Goal: Task Accomplishment & Management: Use online tool/utility

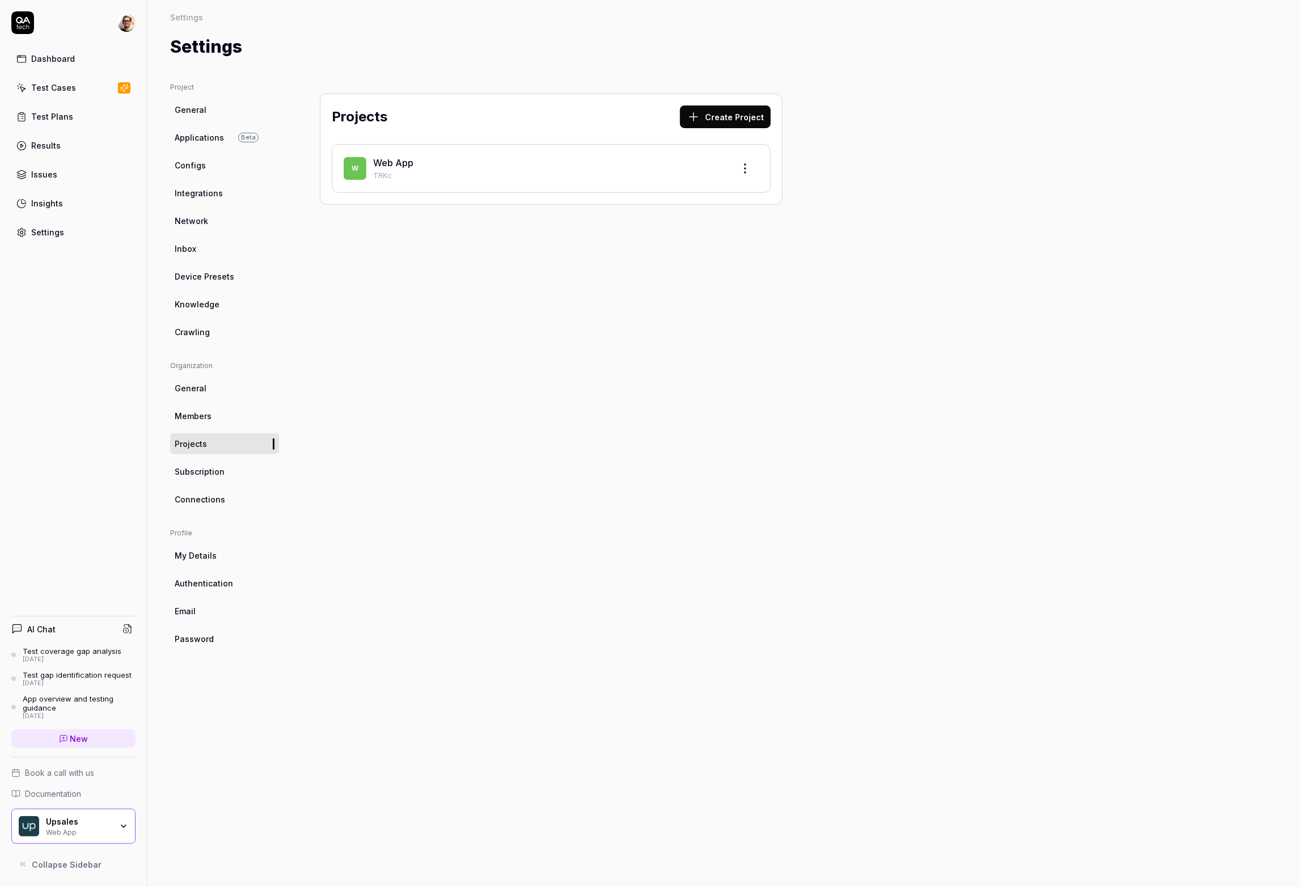
click at [201, 144] on link "Applications Beta" at bounding box center [224, 137] width 109 height 21
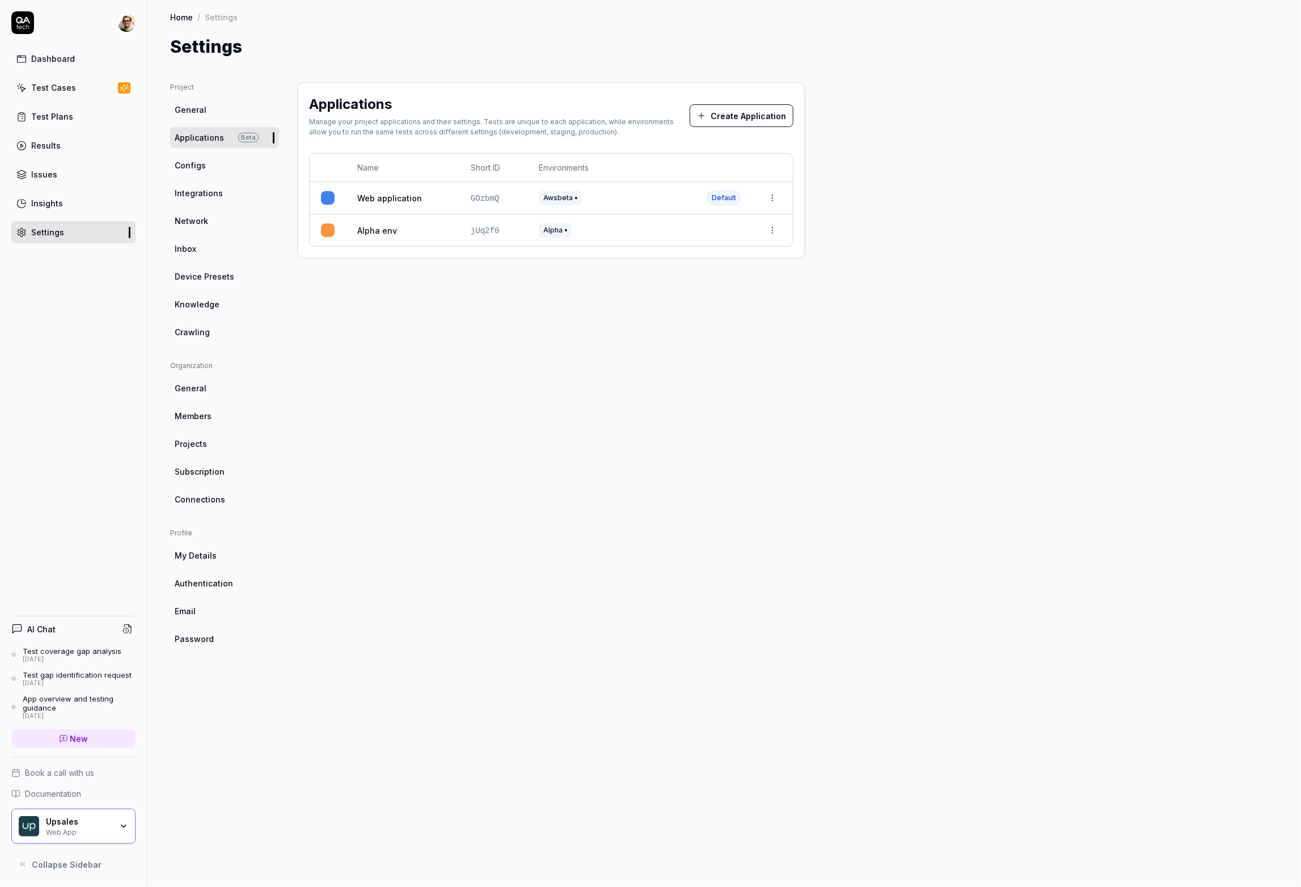
click at [208, 198] on span "Integrations" at bounding box center [199, 193] width 48 height 12
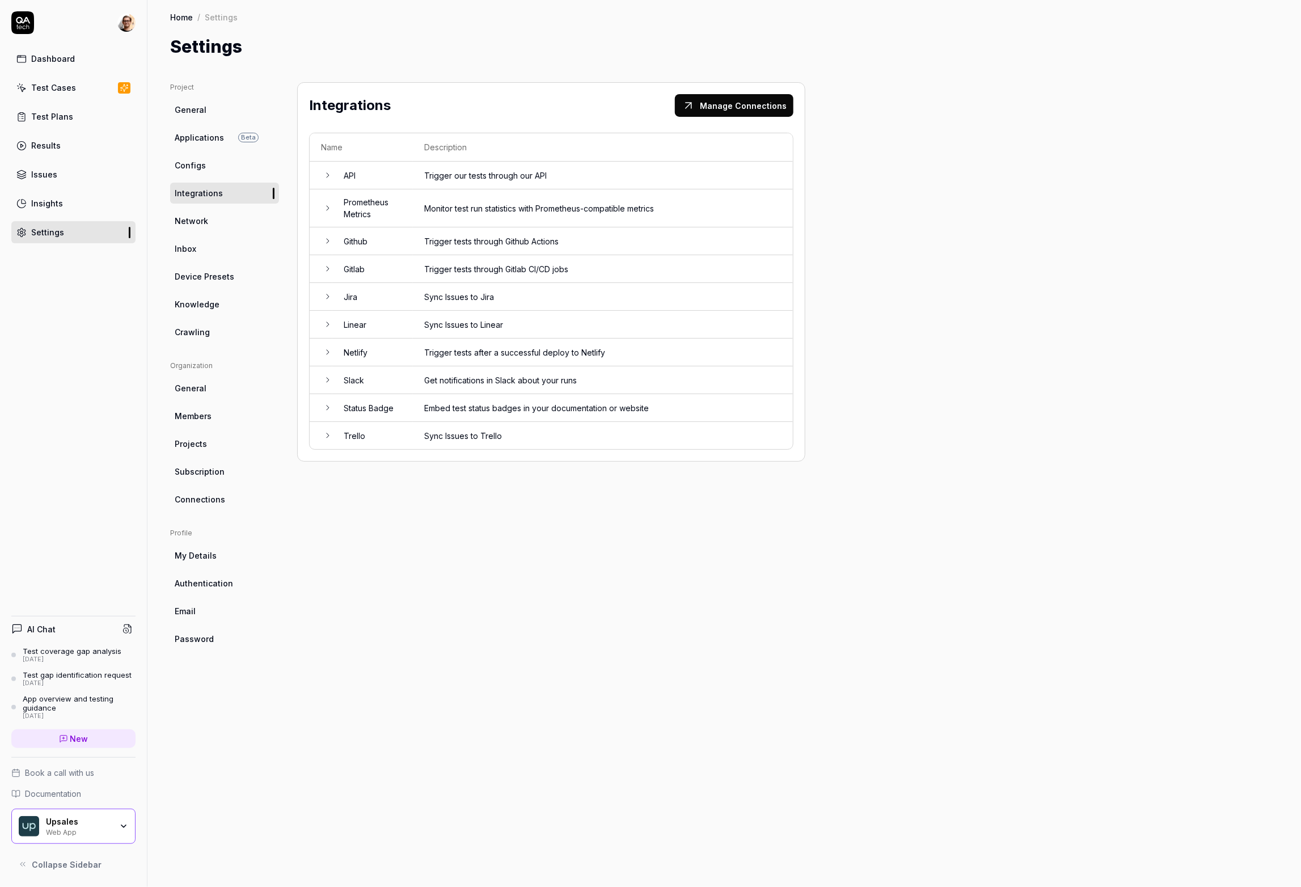
click at [379, 178] on td "API" at bounding box center [372, 176] width 81 height 28
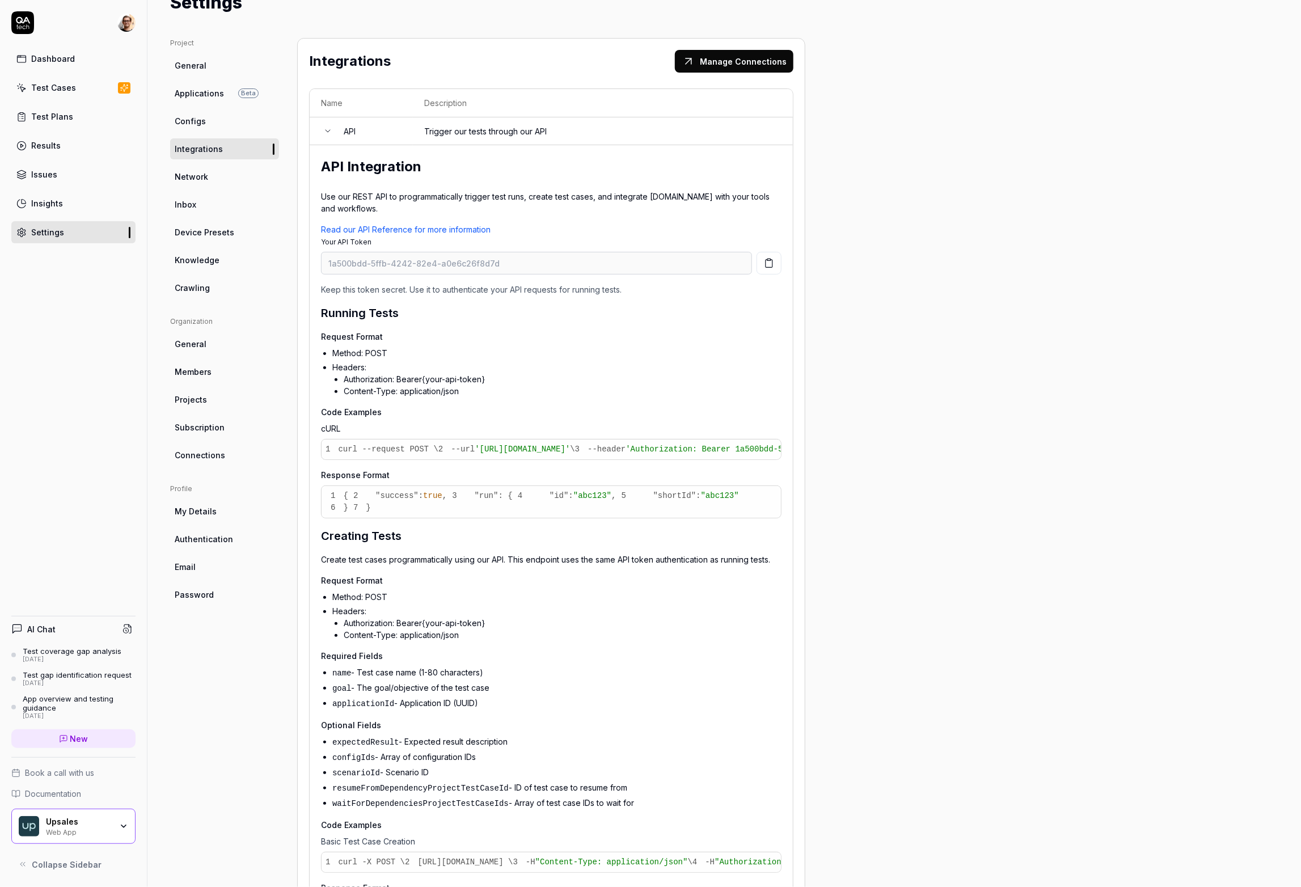
scroll to position [104, 0]
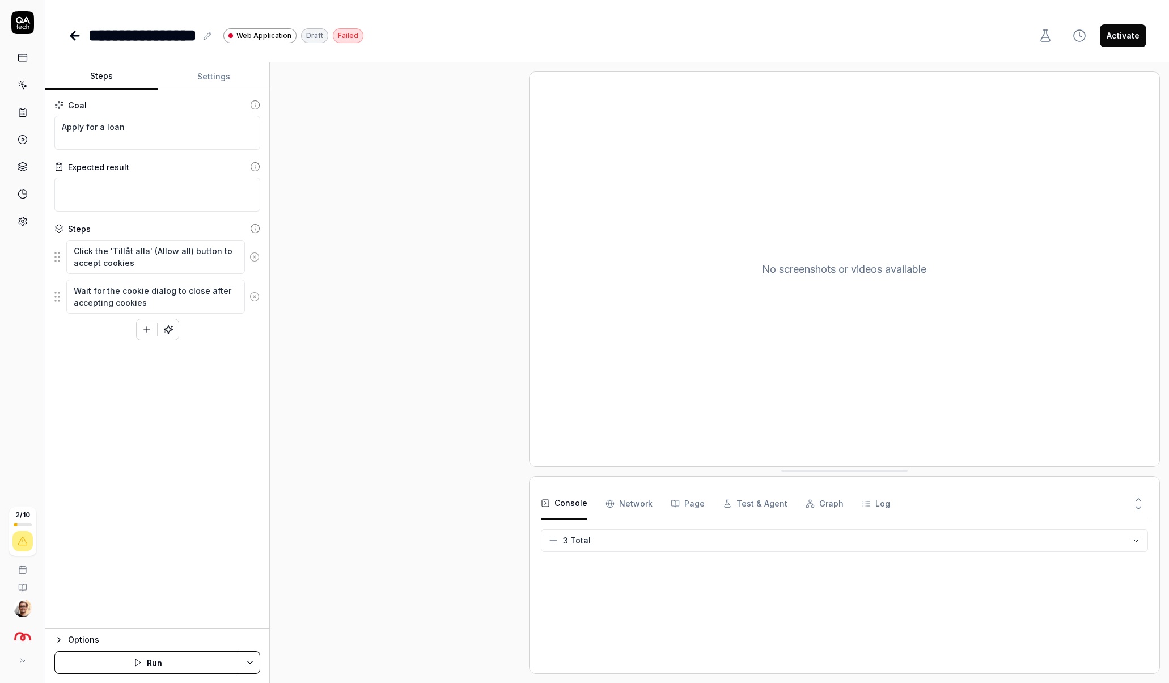
type textarea "*"
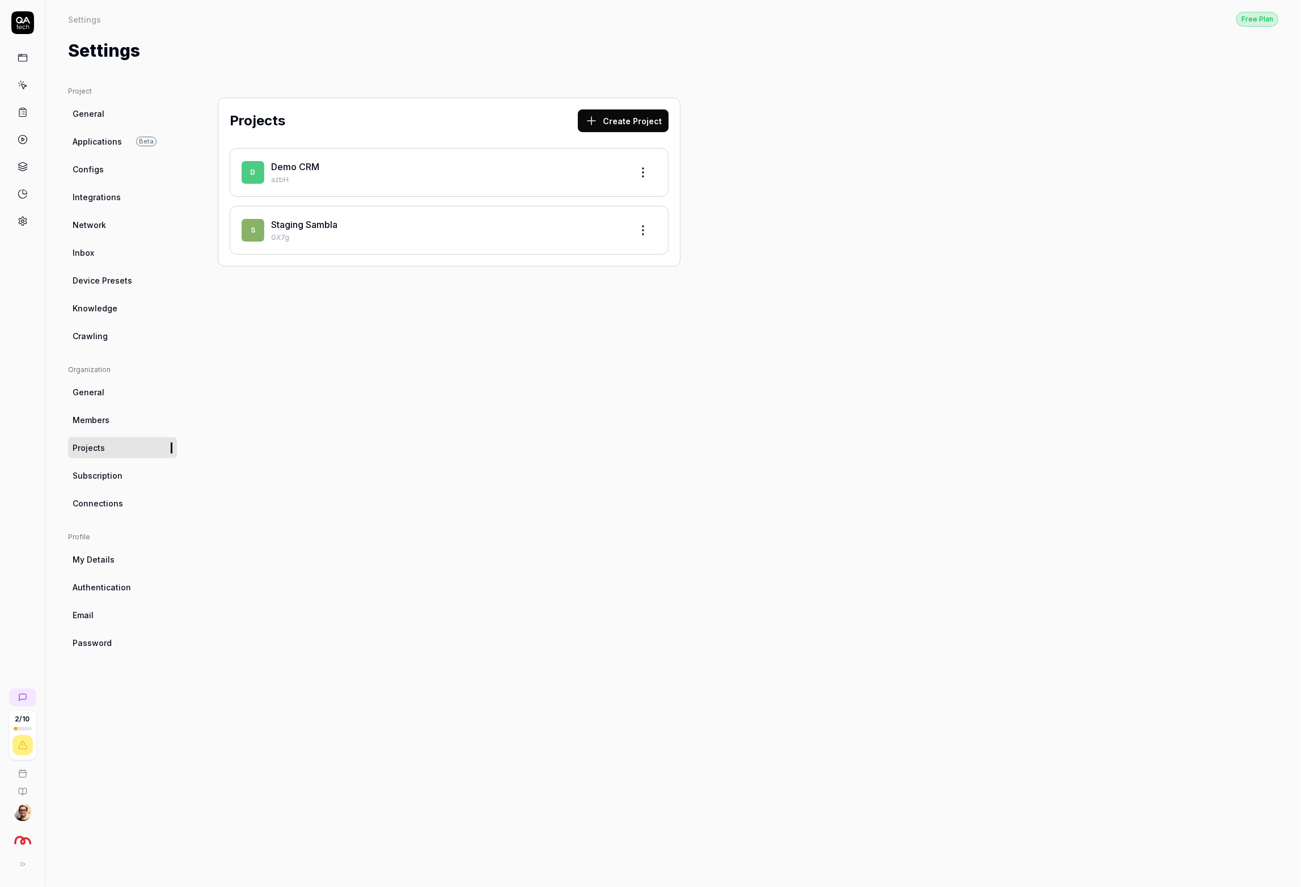
click at [301, 226] on link "Staging Sambla" at bounding box center [304, 224] width 66 height 11
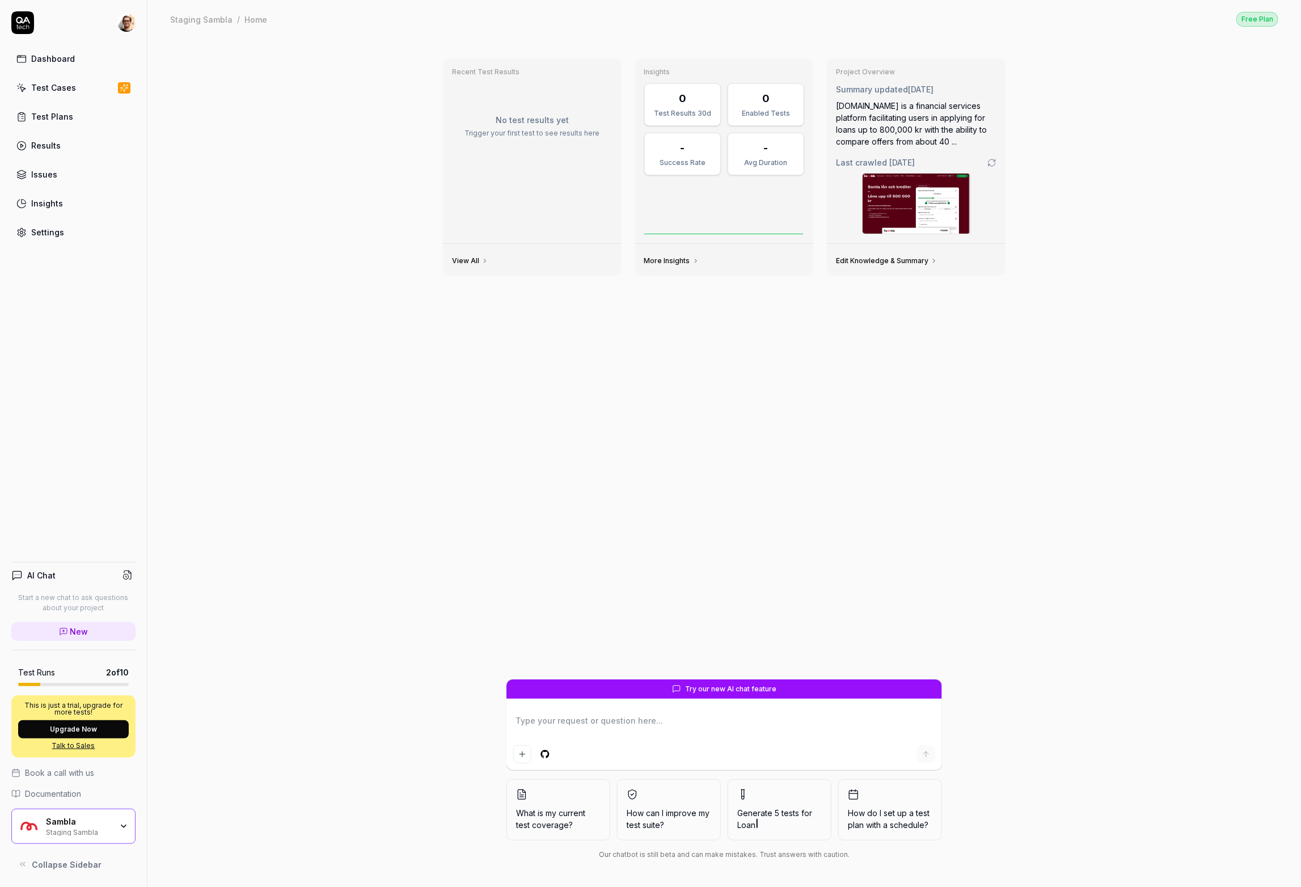
click at [91, 87] on link "Test Cases" at bounding box center [73, 88] width 124 height 22
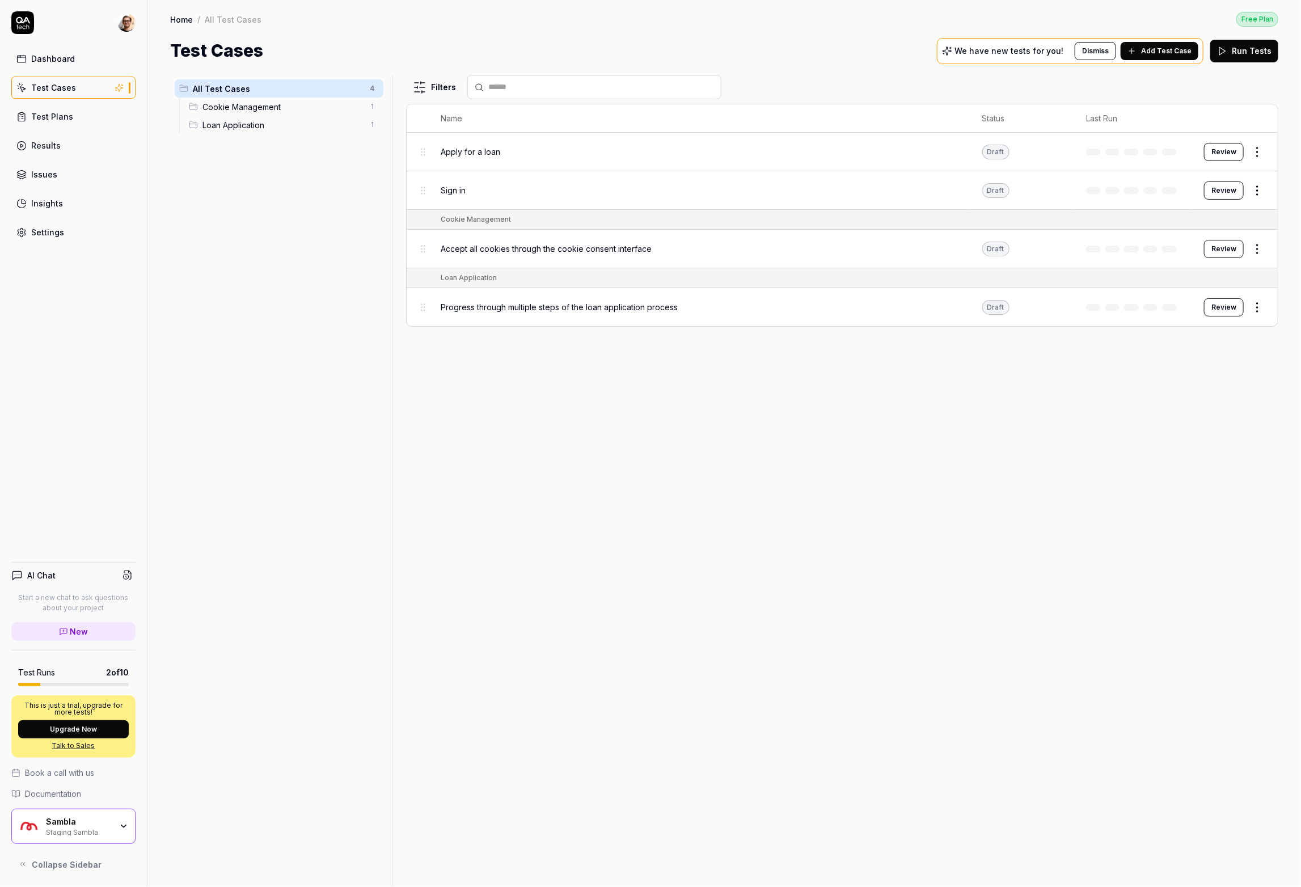
click at [1230, 248] on button "Review" at bounding box center [1224, 249] width 40 height 18
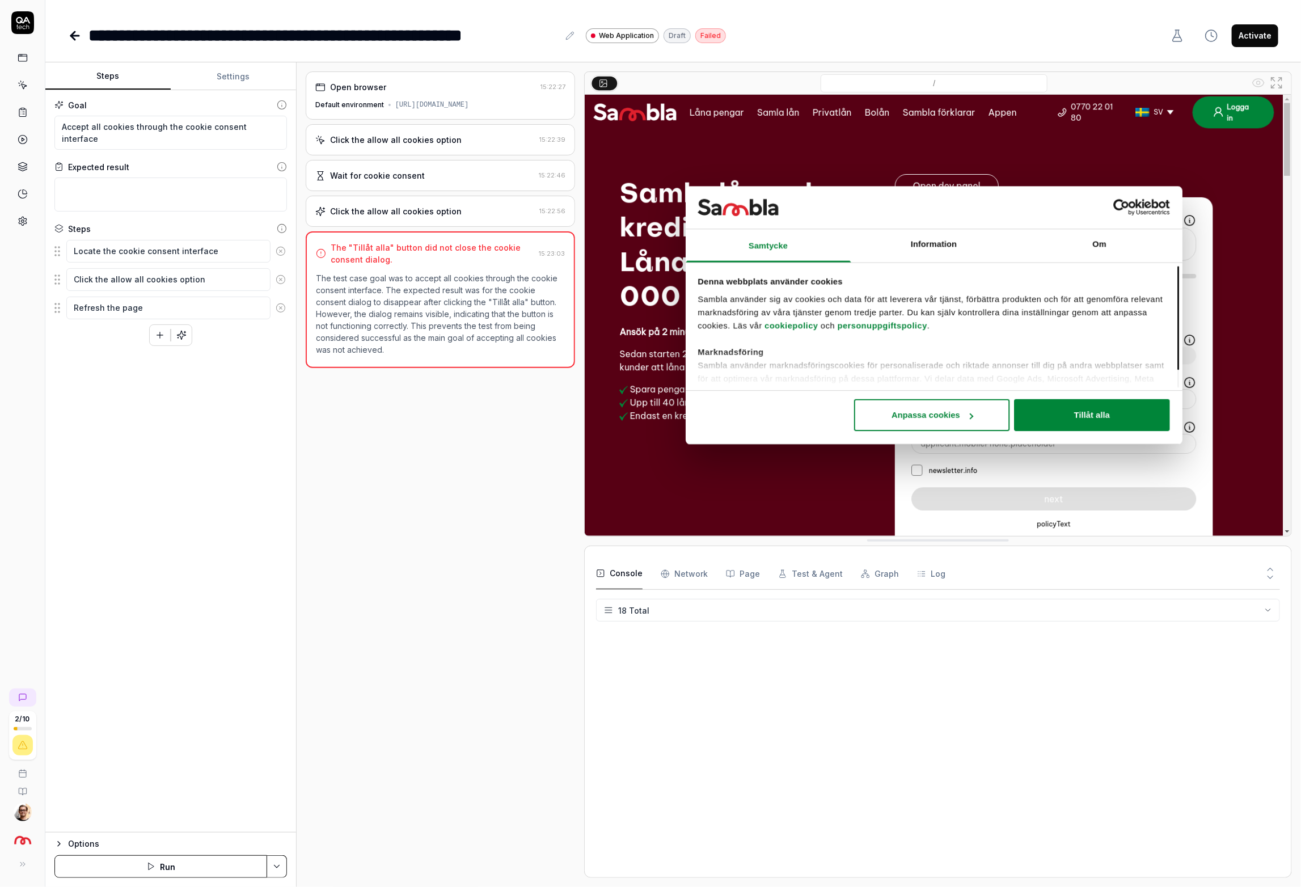
click at [195, 861] on button "Run" at bounding box center [160, 866] width 213 height 23
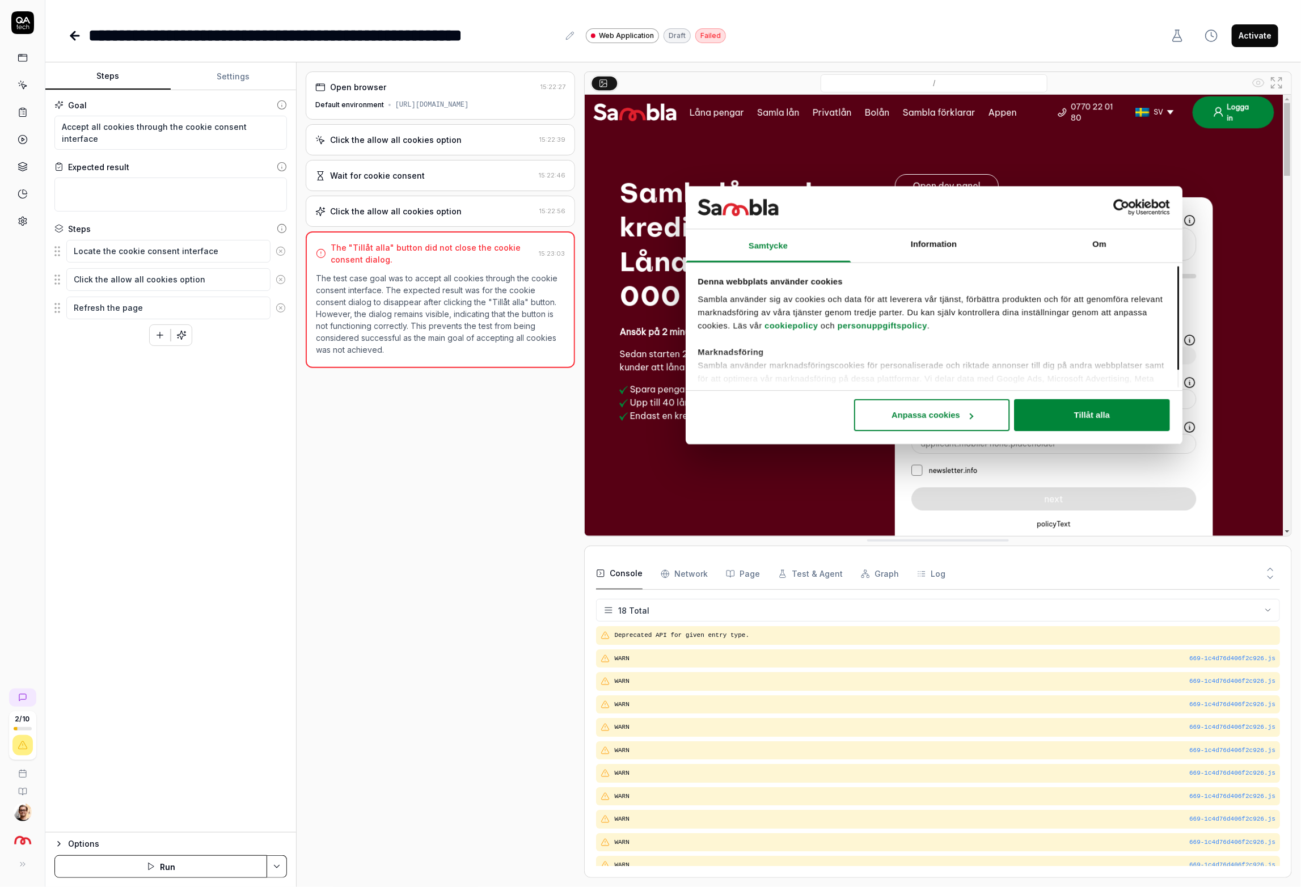
scroll to position [188, 0]
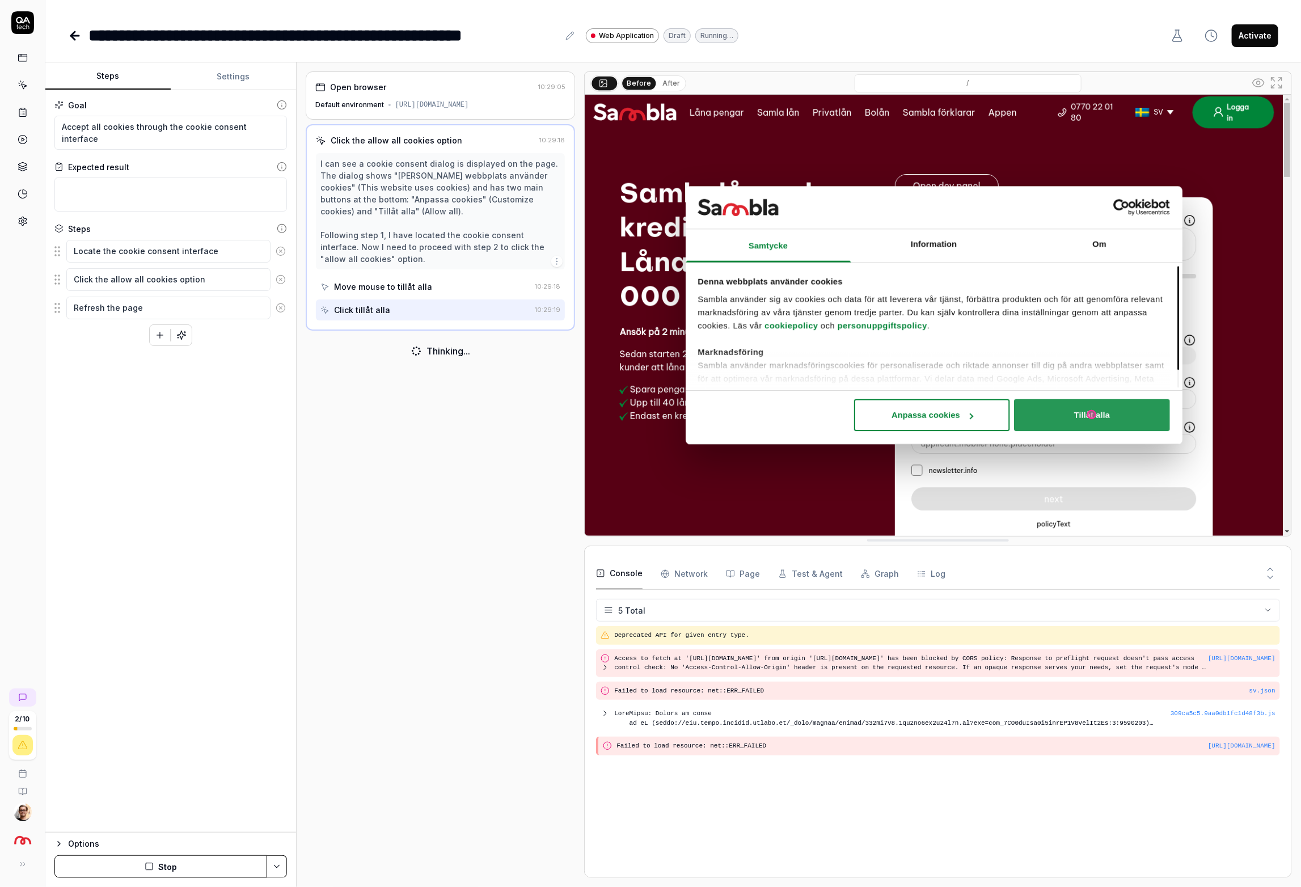
click at [662, 77] on button "After" at bounding box center [671, 83] width 27 height 12
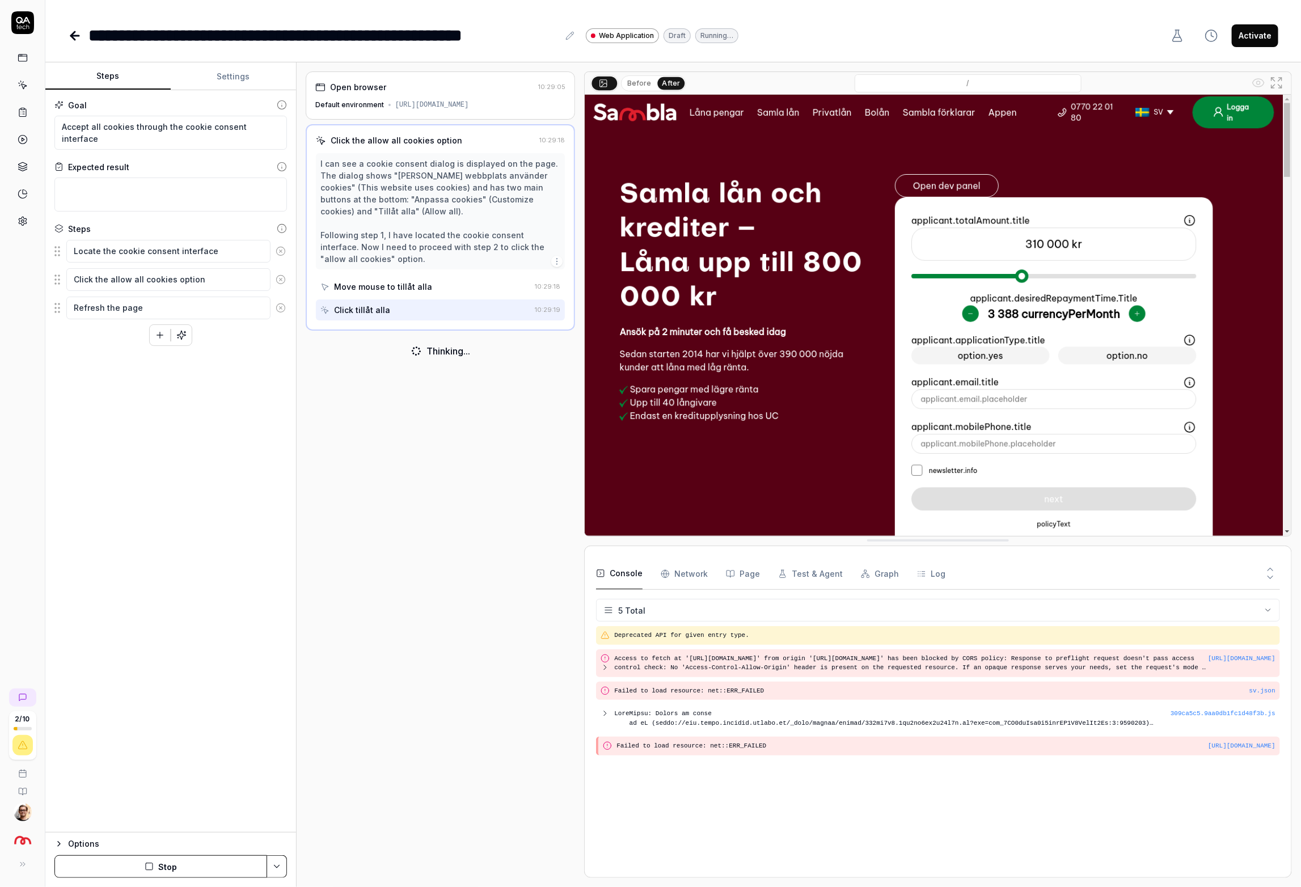
click at [638, 80] on button "Before" at bounding box center [639, 83] width 33 height 12
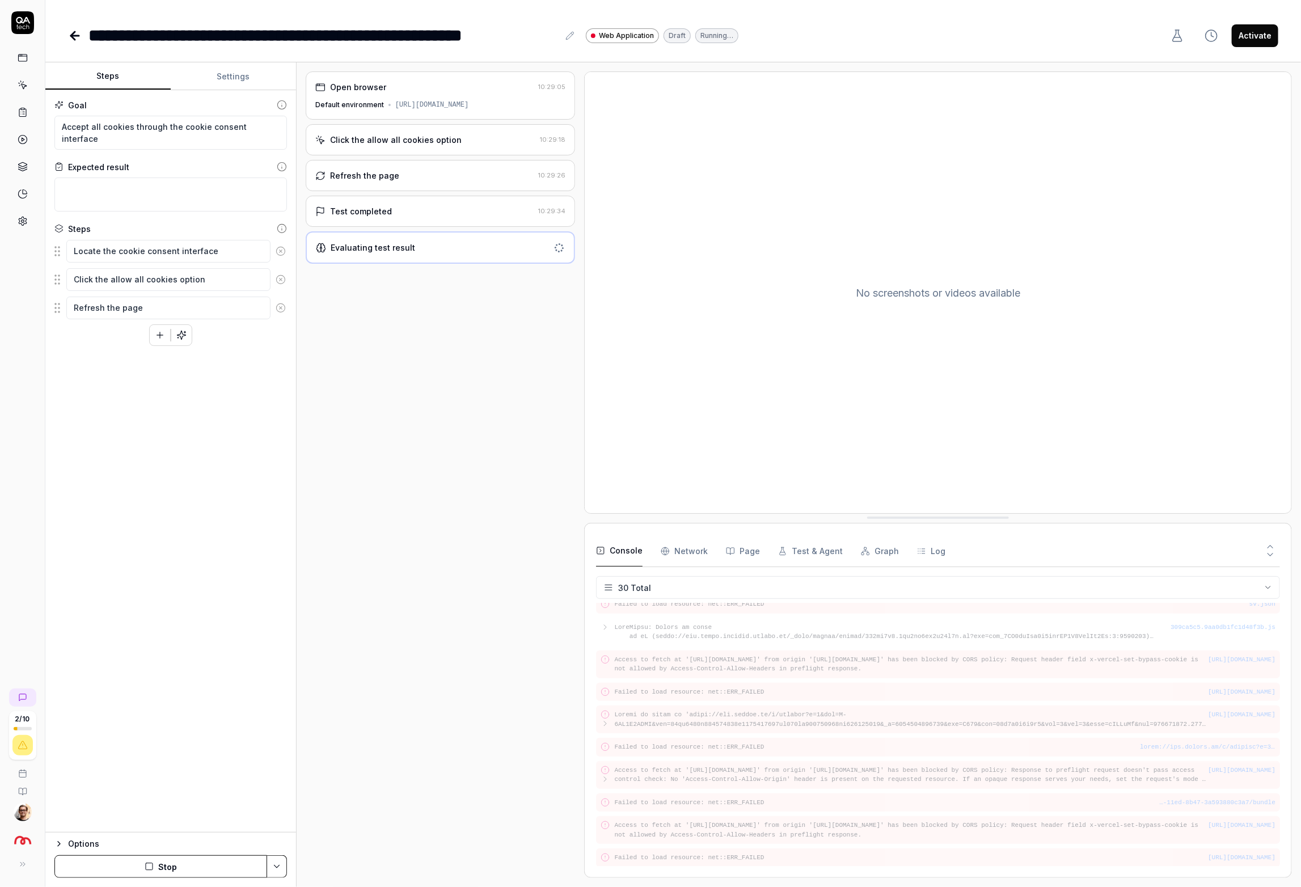
scroll to position [562, 0]
click at [1265, 34] on button "Activate" at bounding box center [1255, 35] width 47 height 23
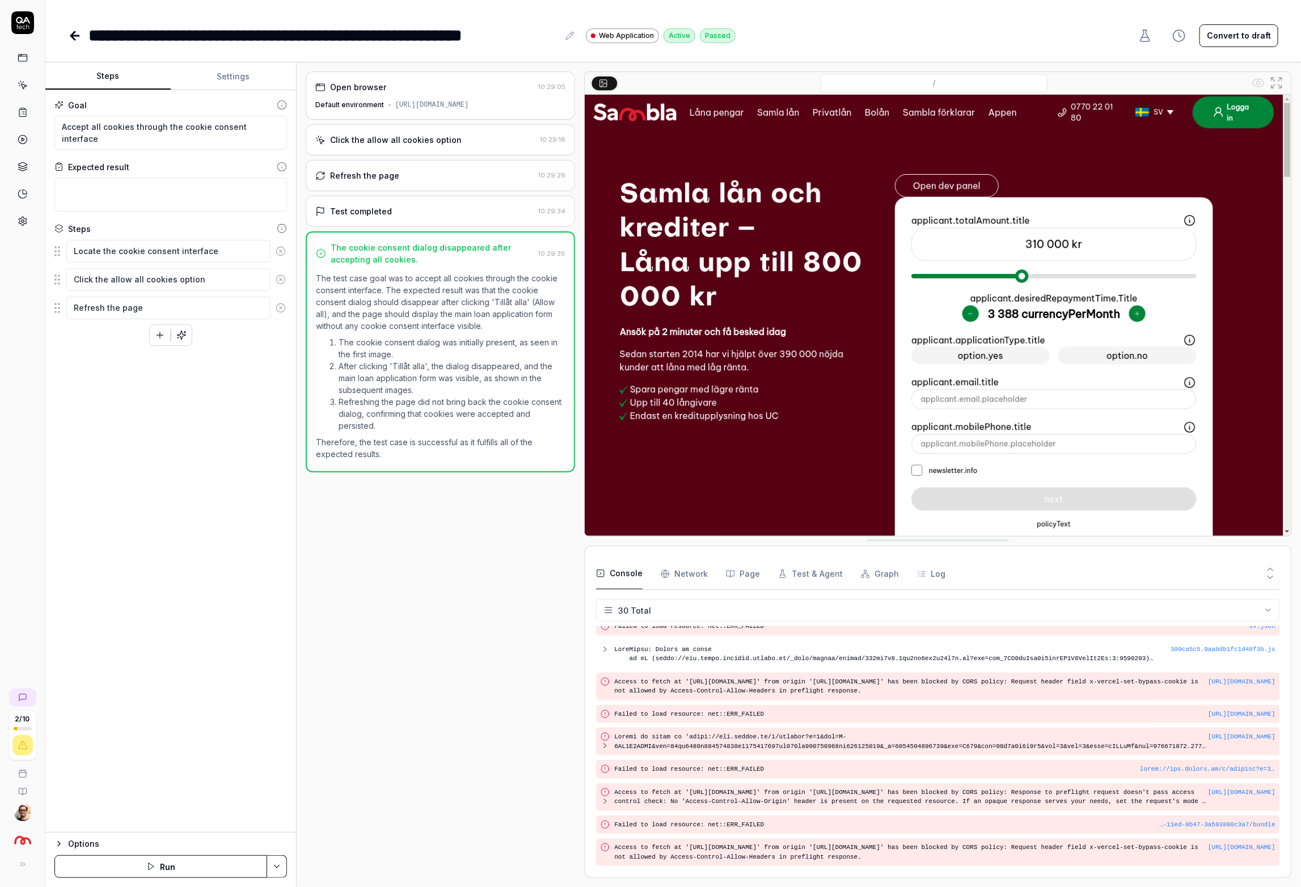
click at [25, 84] on icon at bounding box center [23, 85] width 10 height 10
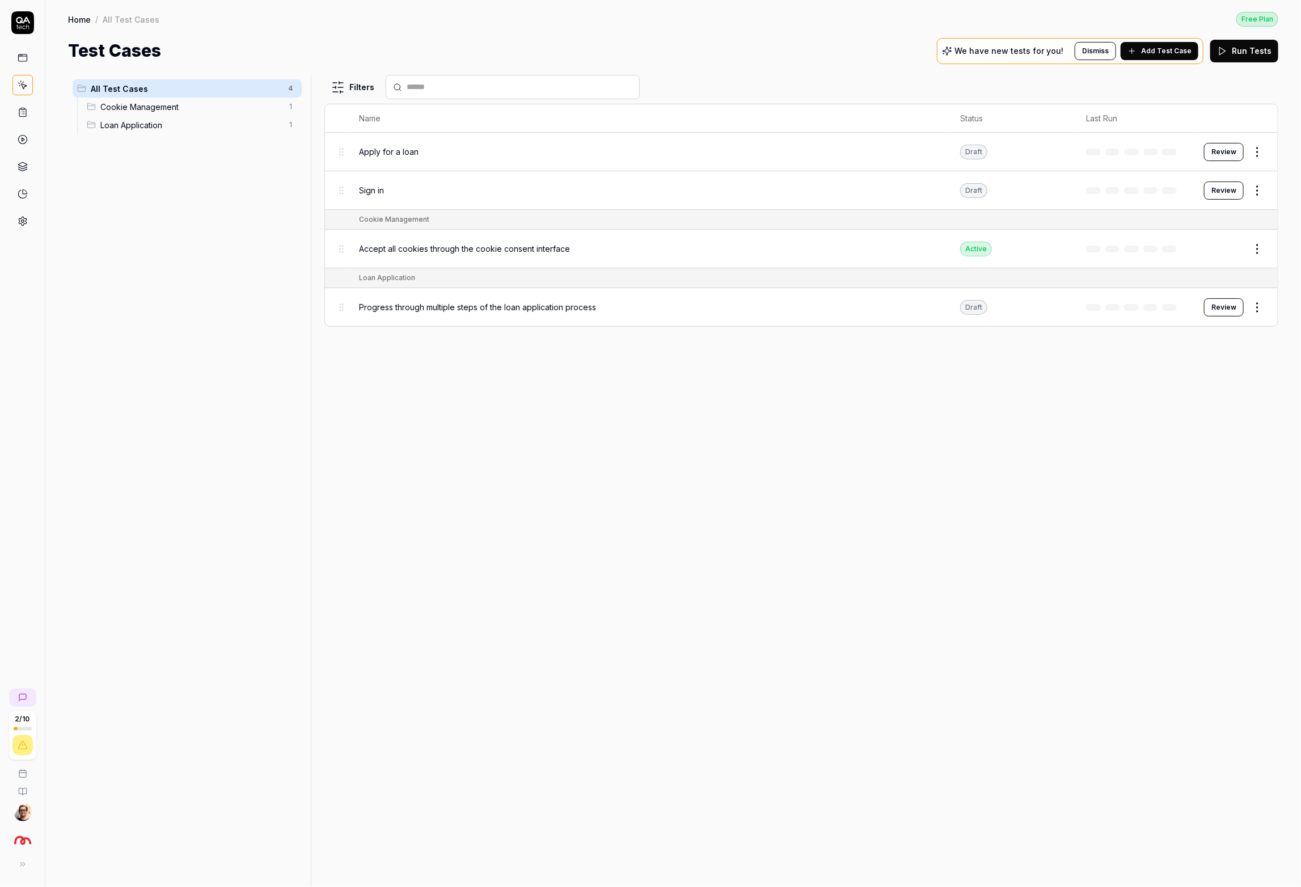
click at [1261, 191] on html "2 / 10 Home / All Test Cases Free Plan Home / All Test Cases Free Plan Test Cas…" at bounding box center [650, 443] width 1301 height 887
click at [1186, 358] on div "Delete" at bounding box center [1210, 364] width 108 height 25
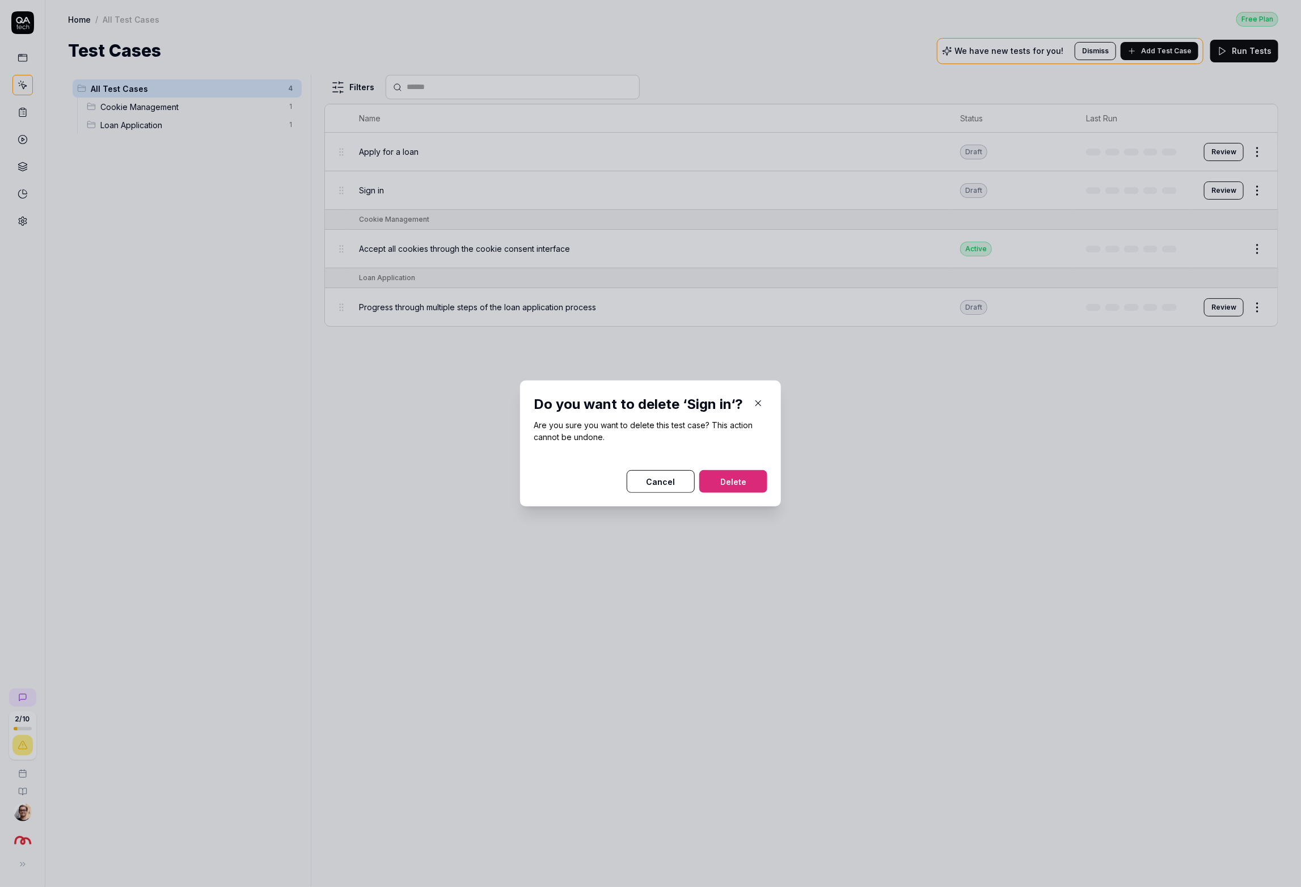
click at [725, 480] on button "Delete" at bounding box center [733, 481] width 68 height 23
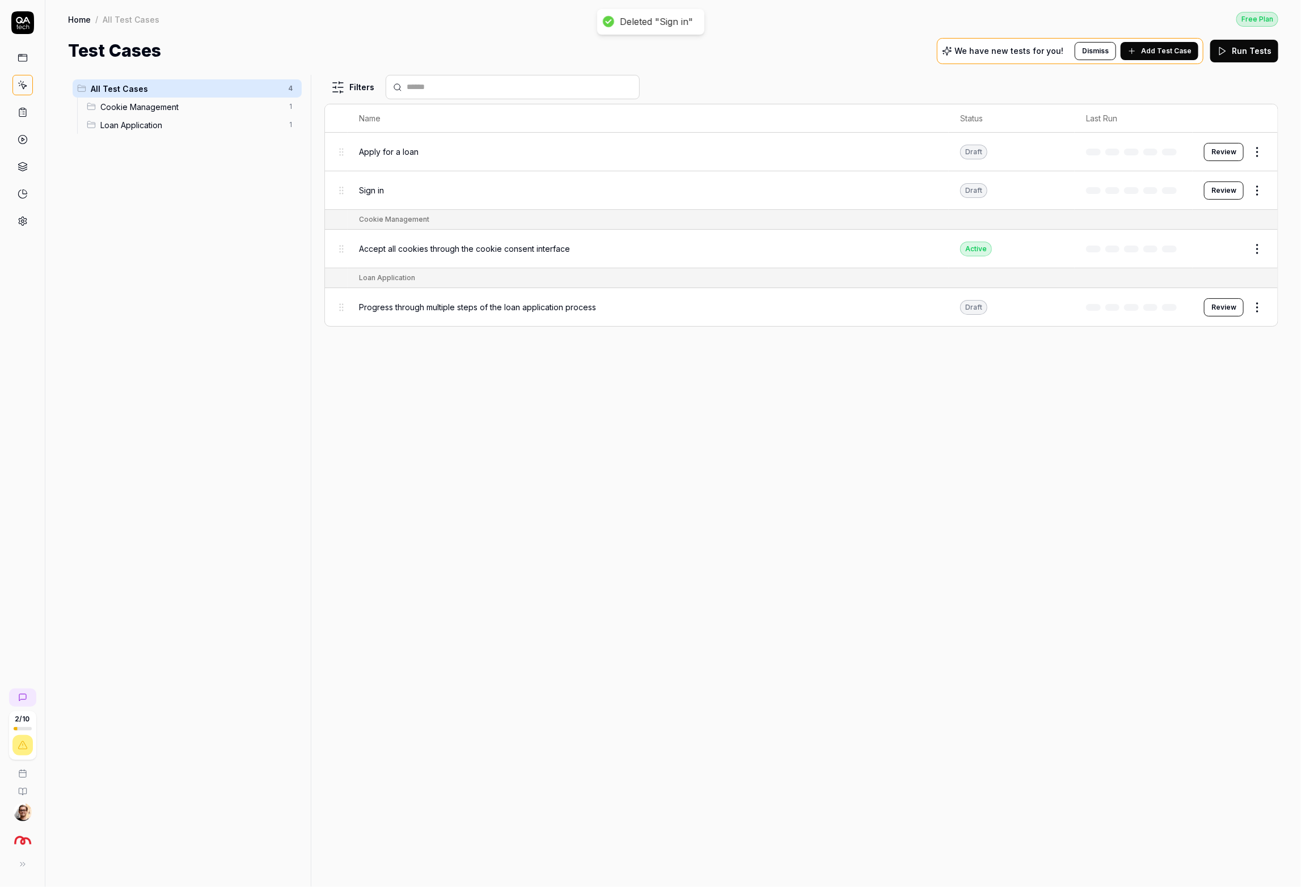
click at [1262, 309] on html "Deleted "Sign in" 2 / 10 Home / All Test Cases Free Plan Home / All Test Cases …" at bounding box center [650, 443] width 1301 height 887
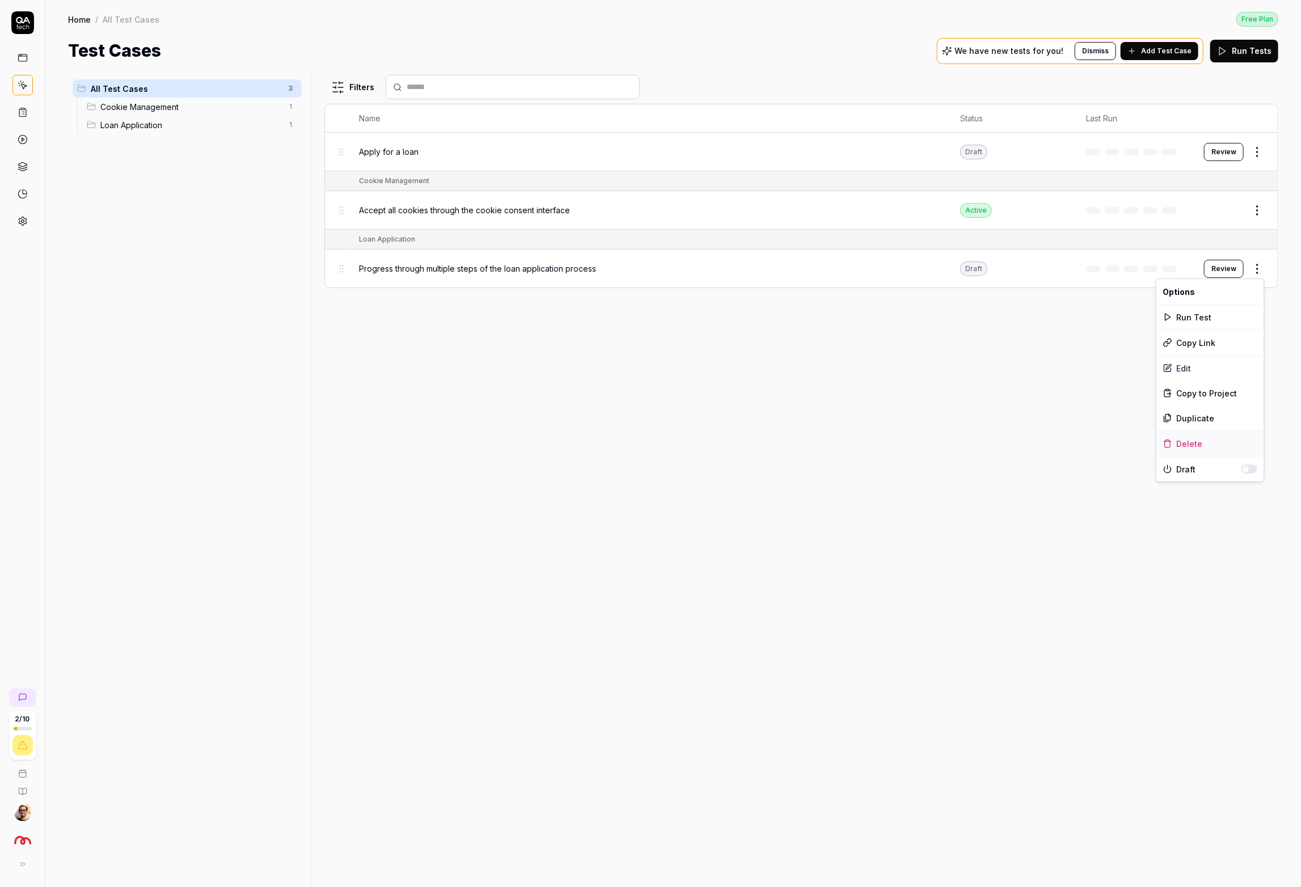
click at [1193, 440] on div "Delete" at bounding box center [1210, 443] width 108 height 25
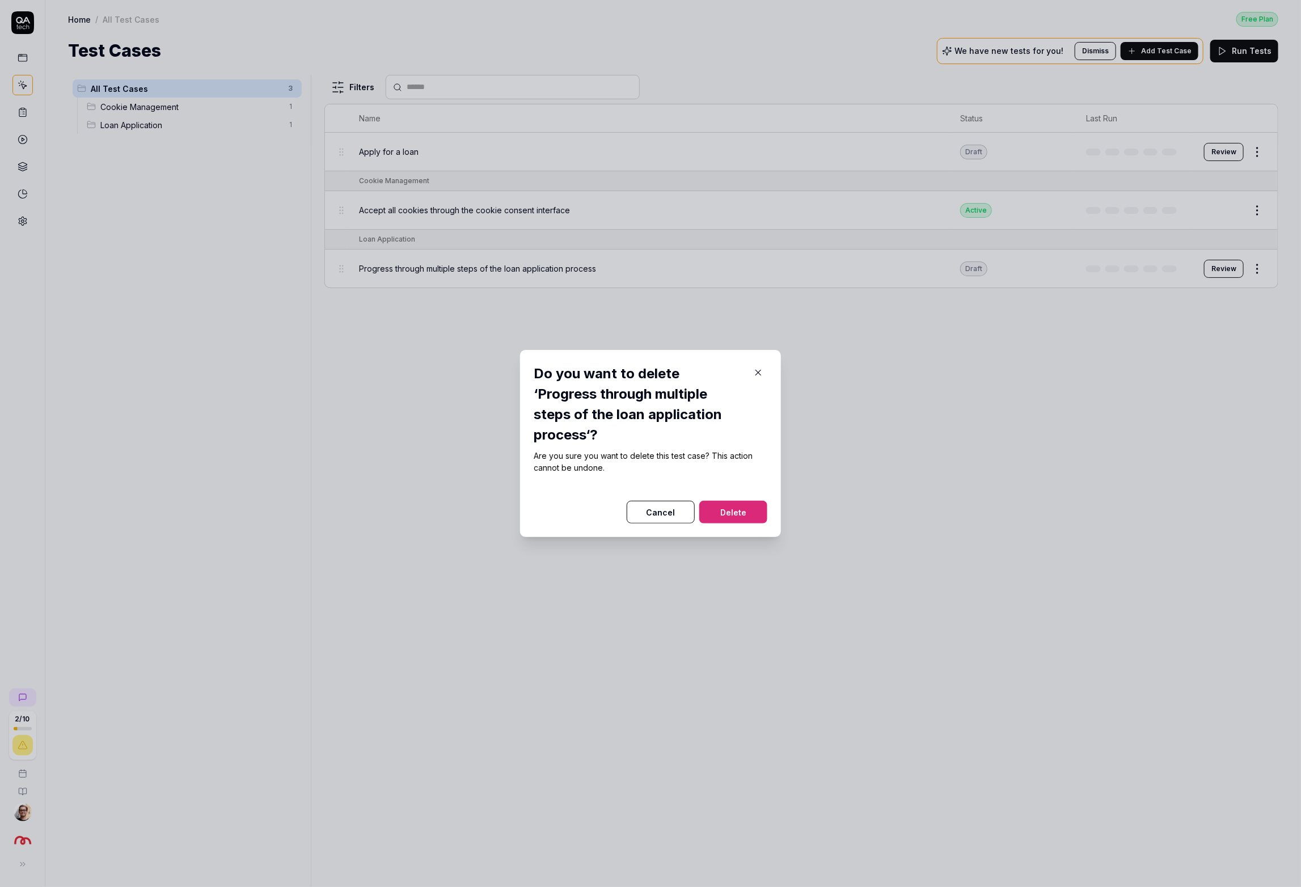
click at [726, 509] on button "Delete" at bounding box center [733, 512] width 68 height 23
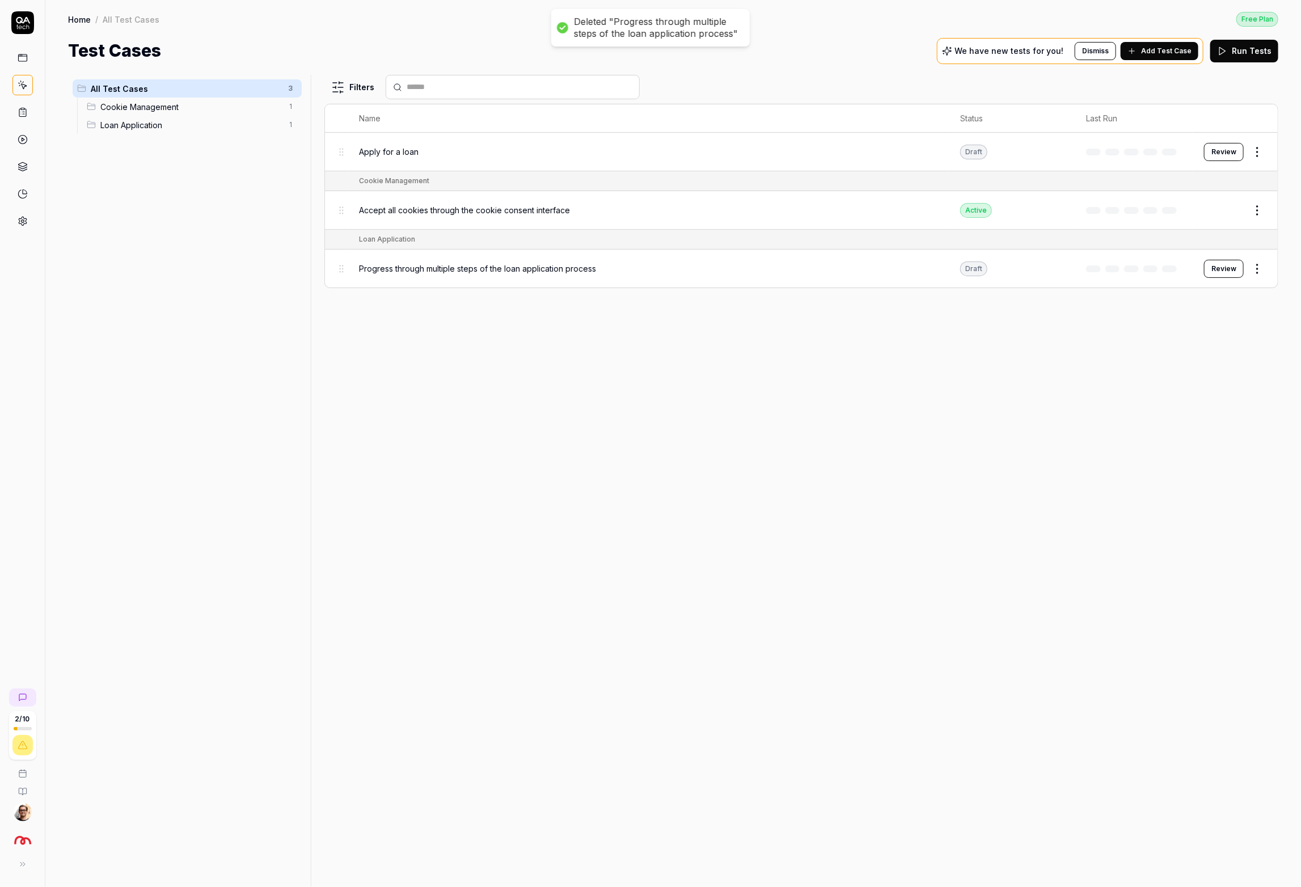
click at [1222, 155] on button "Review" at bounding box center [1224, 152] width 40 height 18
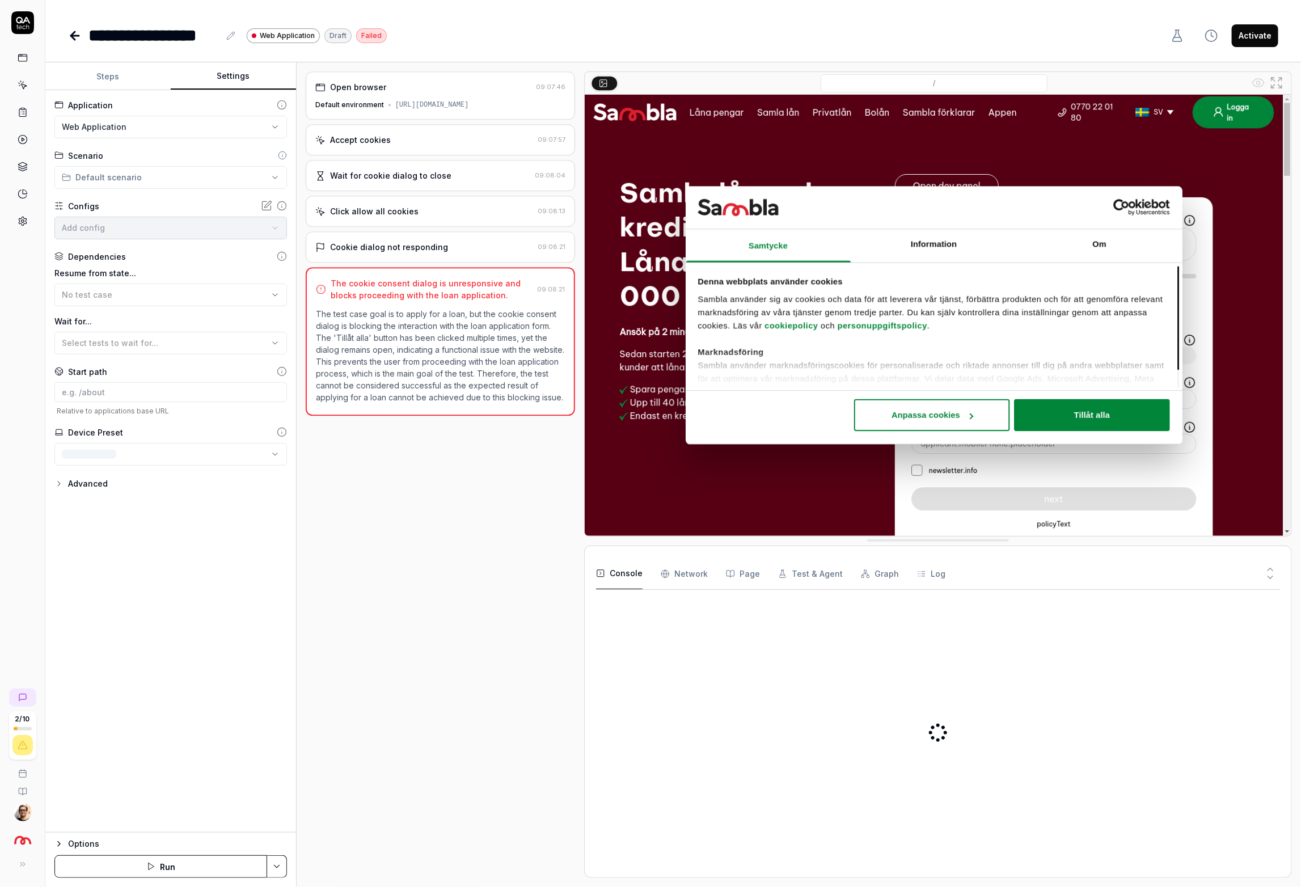
click at [230, 75] on button "Settings" at bounding box center [233, 76] width 125 height 27
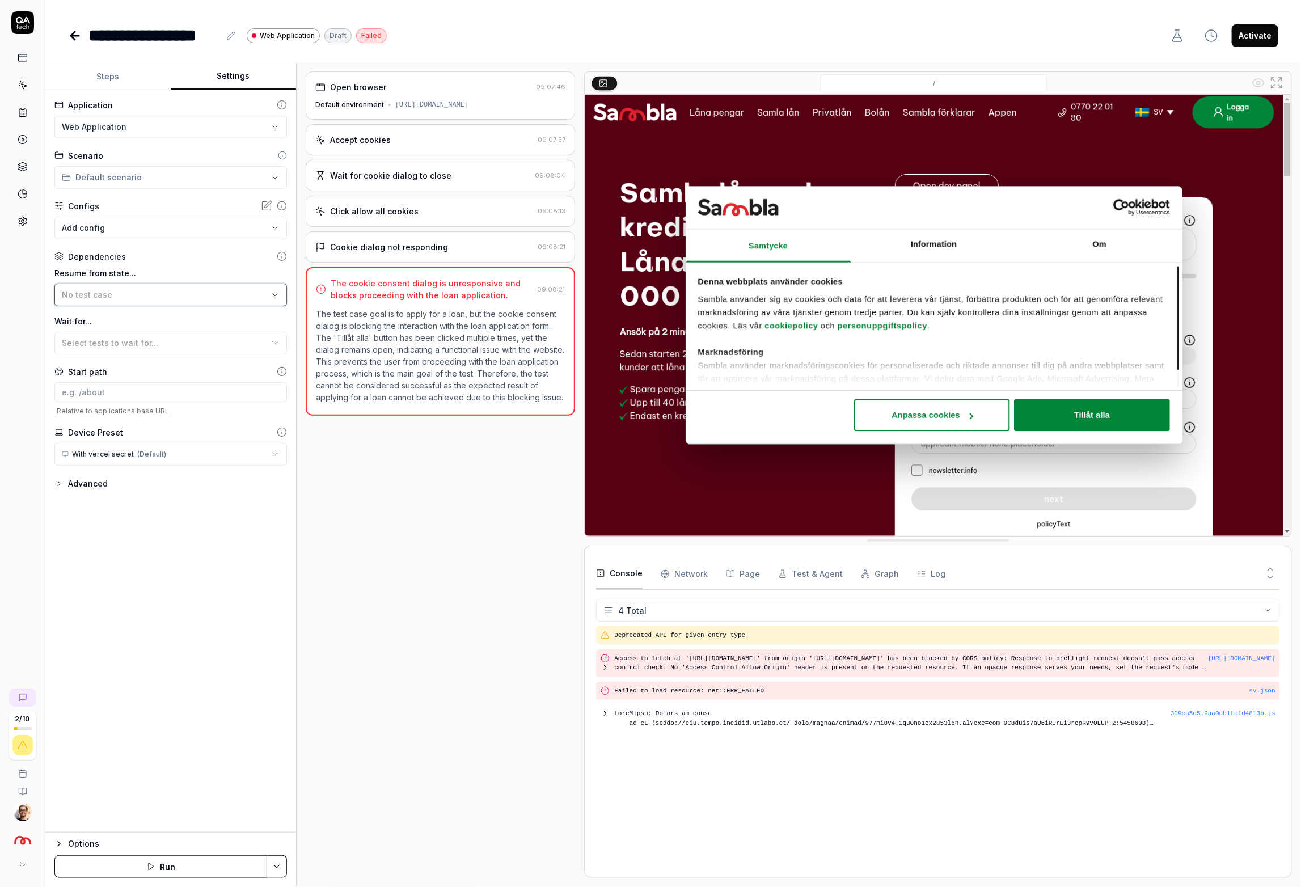
click at [168, 292] on div "No test case" at bounding box center [165, 295] width 206 height 12
click at [134, 353] on div "Accept all cookies through the cookie consent interface" at bounding box center [167, 358] width 211 height 12
click at [192, 861] on button "Save & Run" at bounding box center [160, 866] width 213 height 23
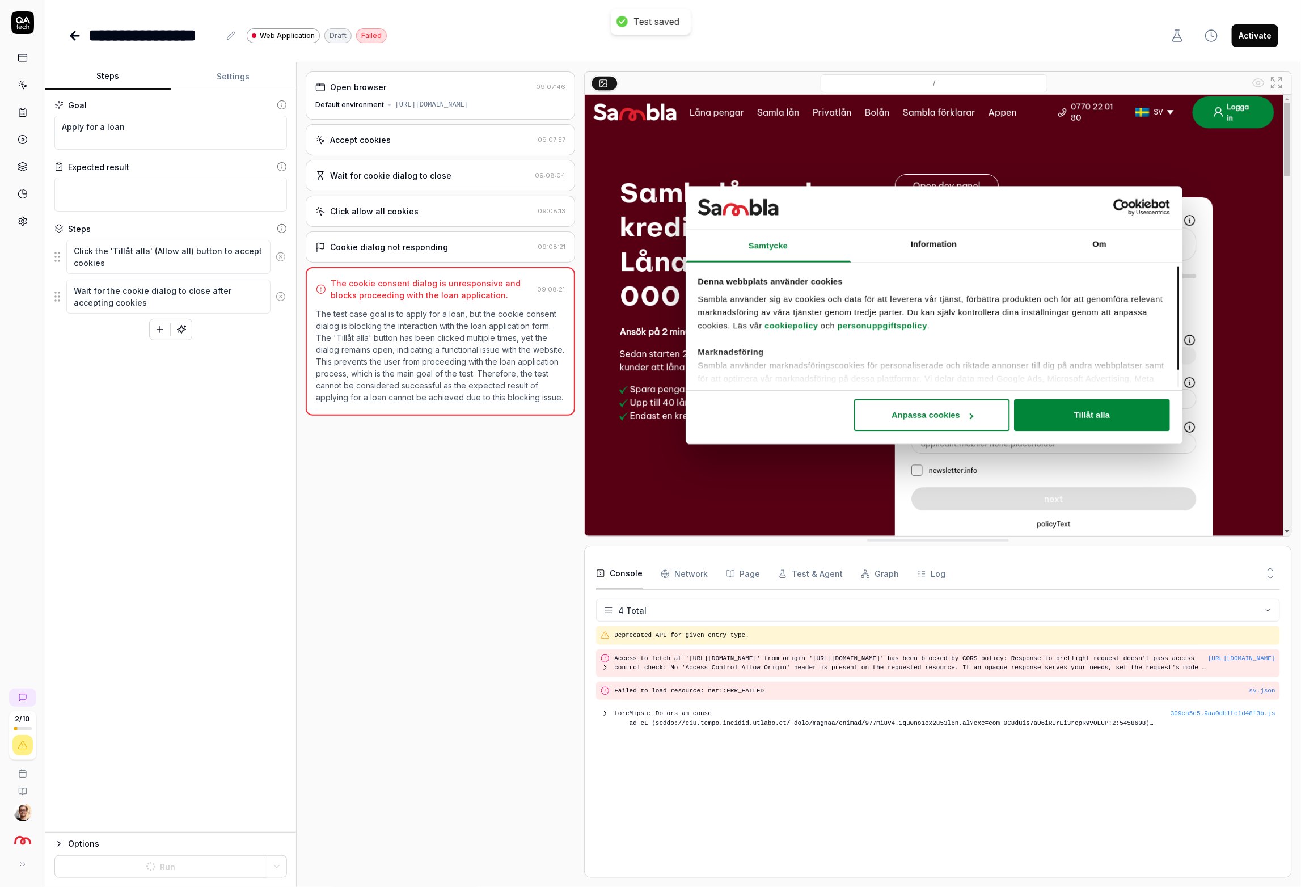
click at [119, 78] on button "Steps" at bounding box center [107, 76] width 125 height 27
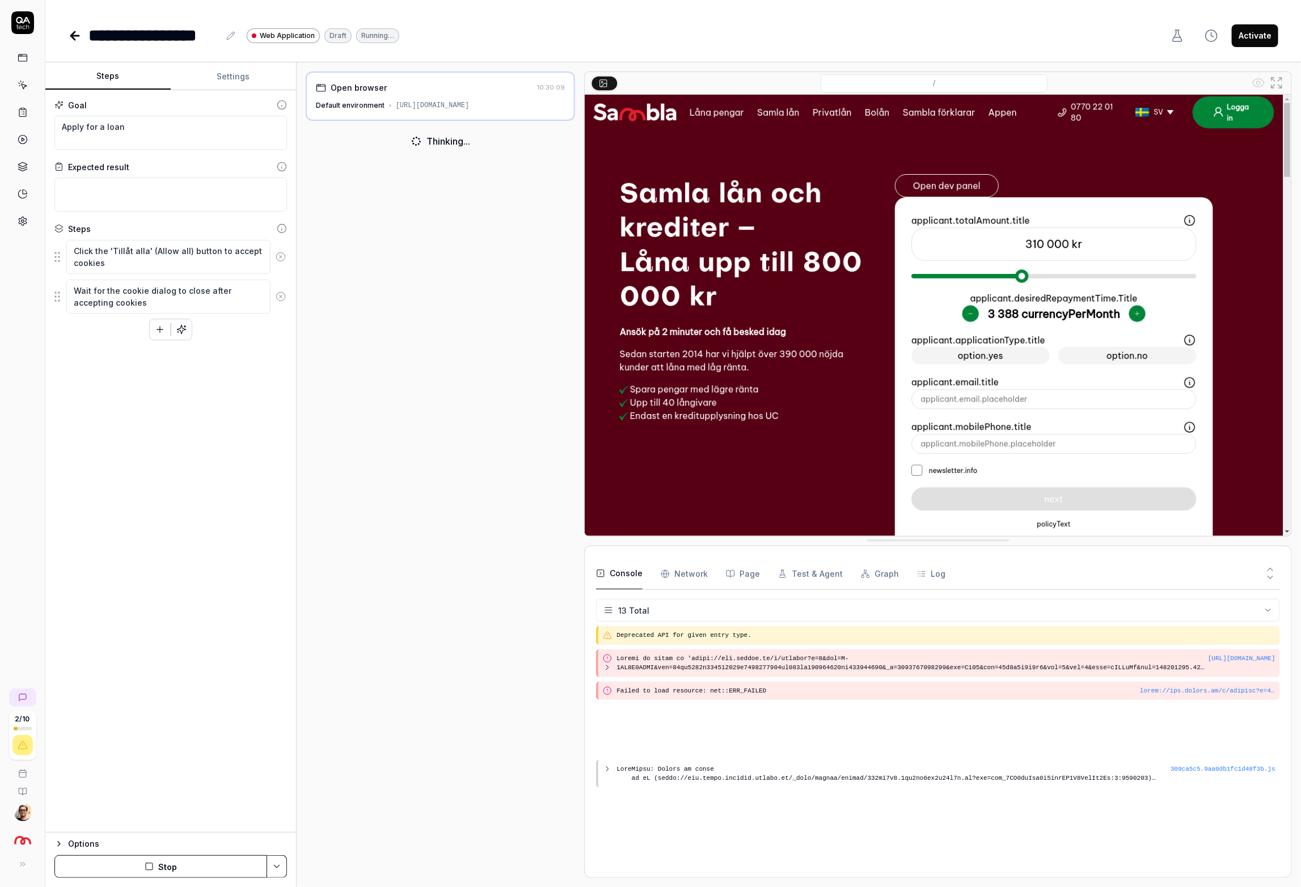
scroll to position [110, 0]
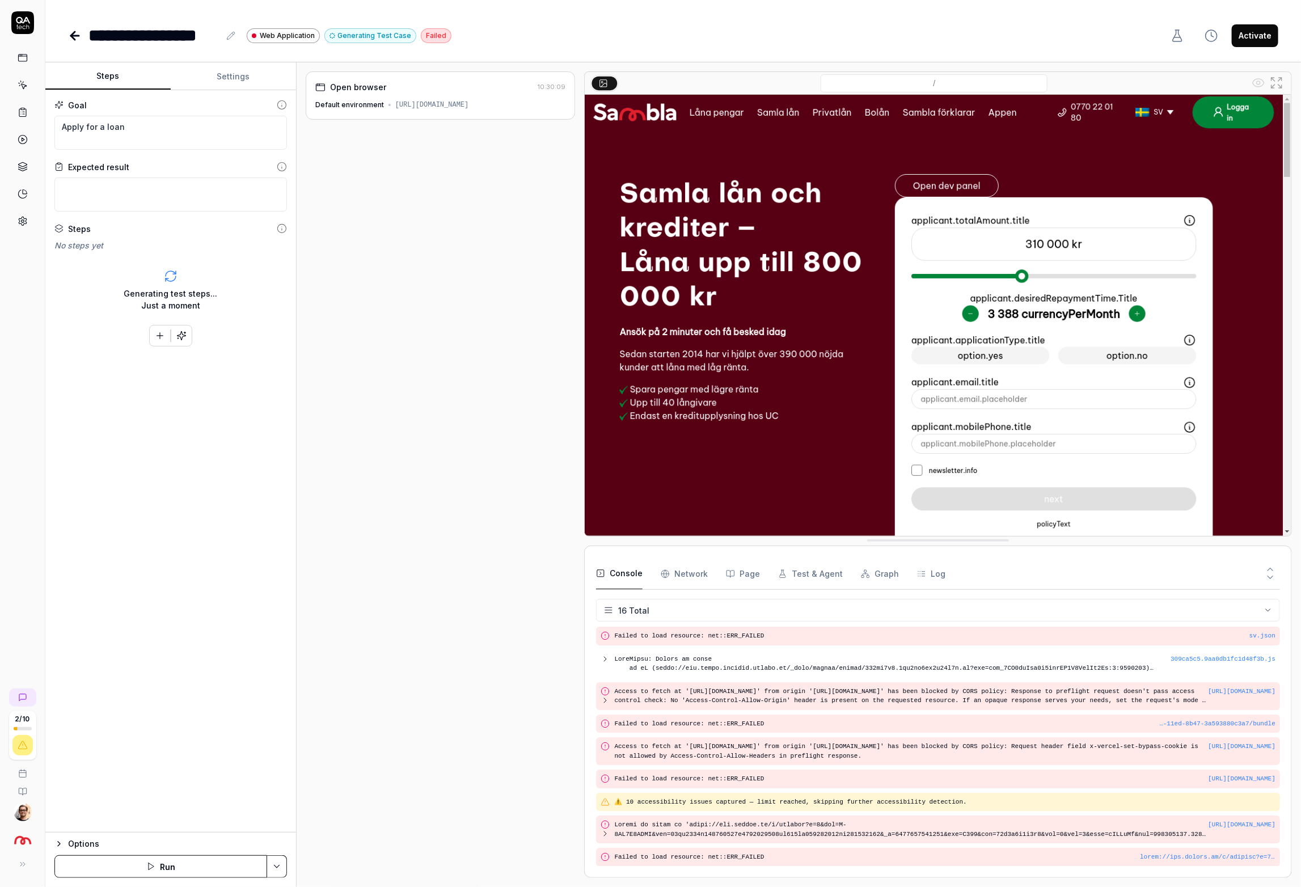
type textarea "*"
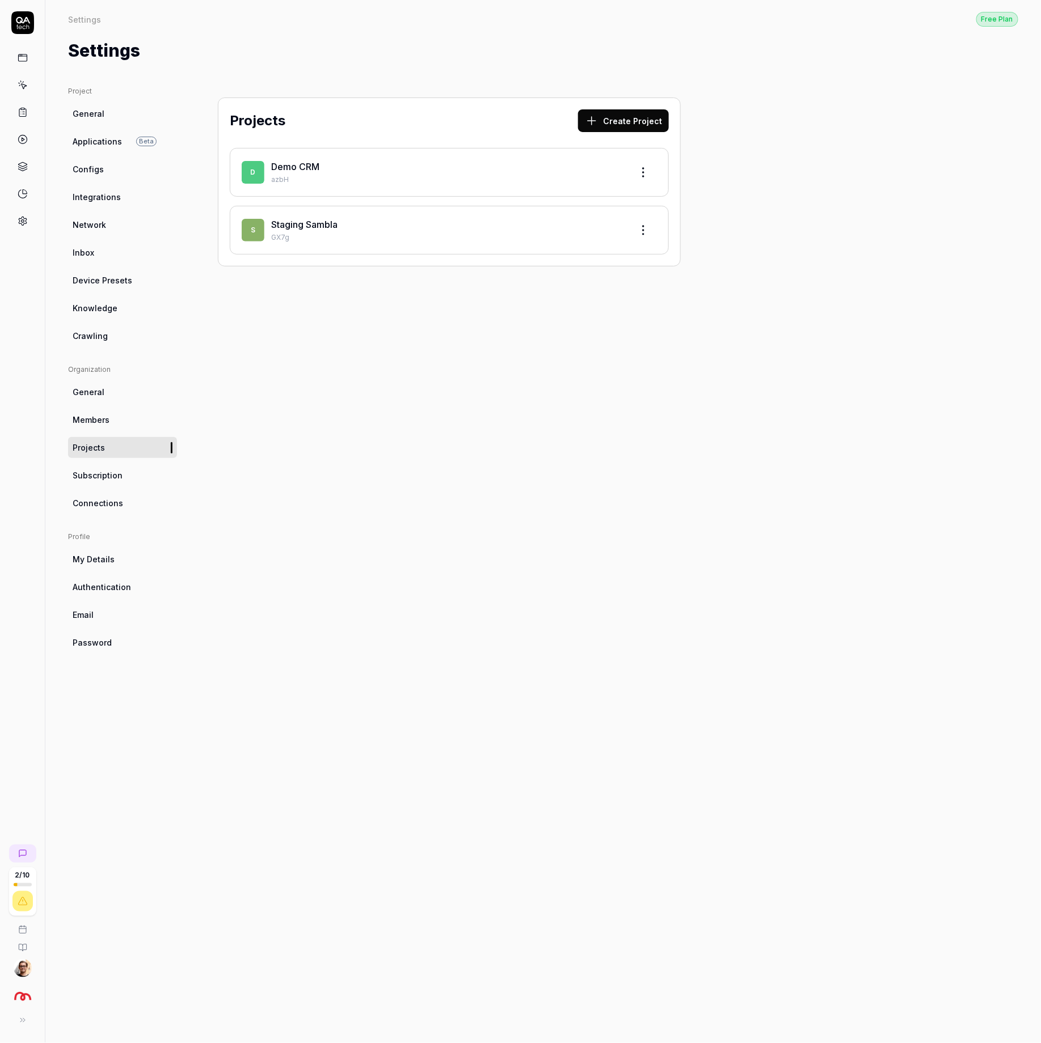
click at [314, 222] on link "Staging Sambla" at bounding box center [304, 224] width 66 height 11
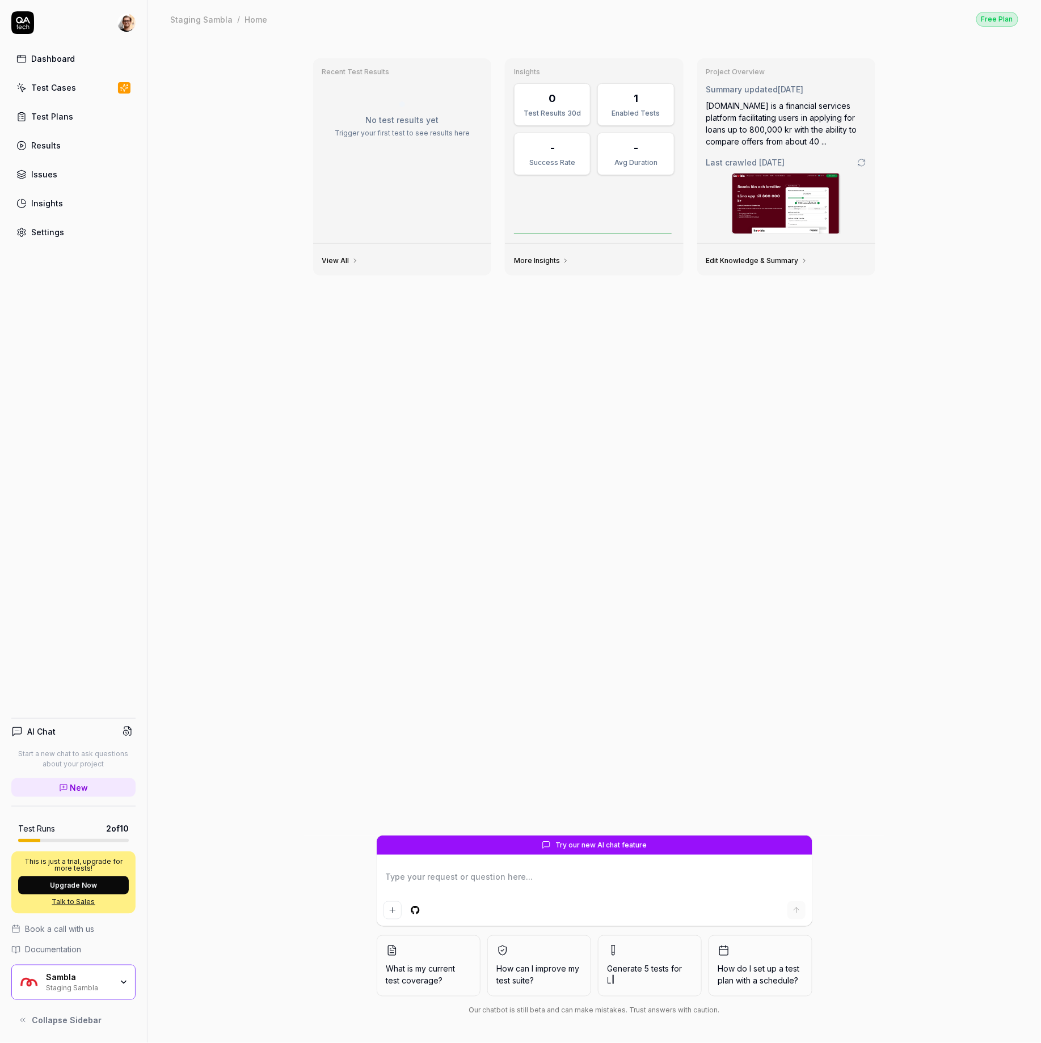
click at [66, 93] on div "Test Cases" at bounding box center [53, 88] width 45 height 12
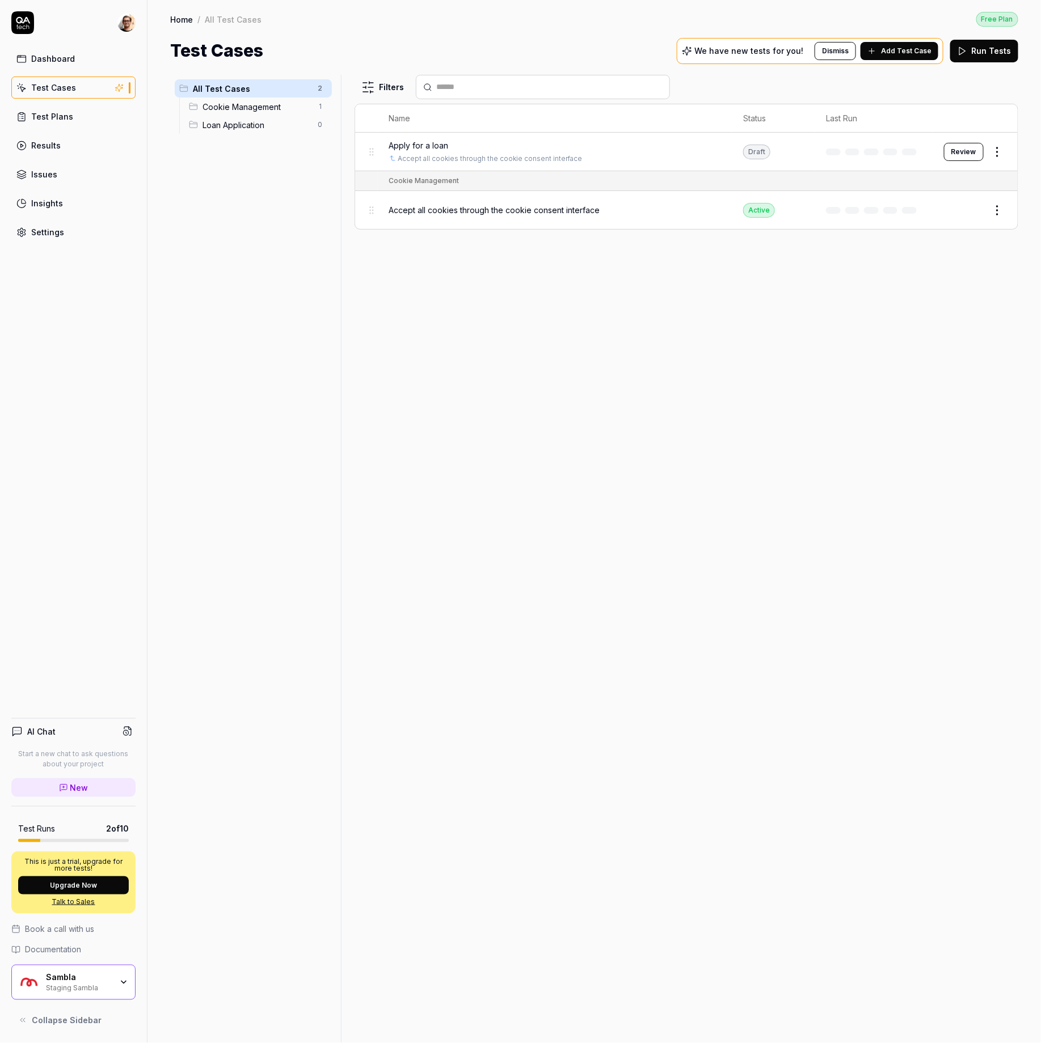
click at [962, 154] on button "Review" at bounding box center [964, 152] width 40 height 18
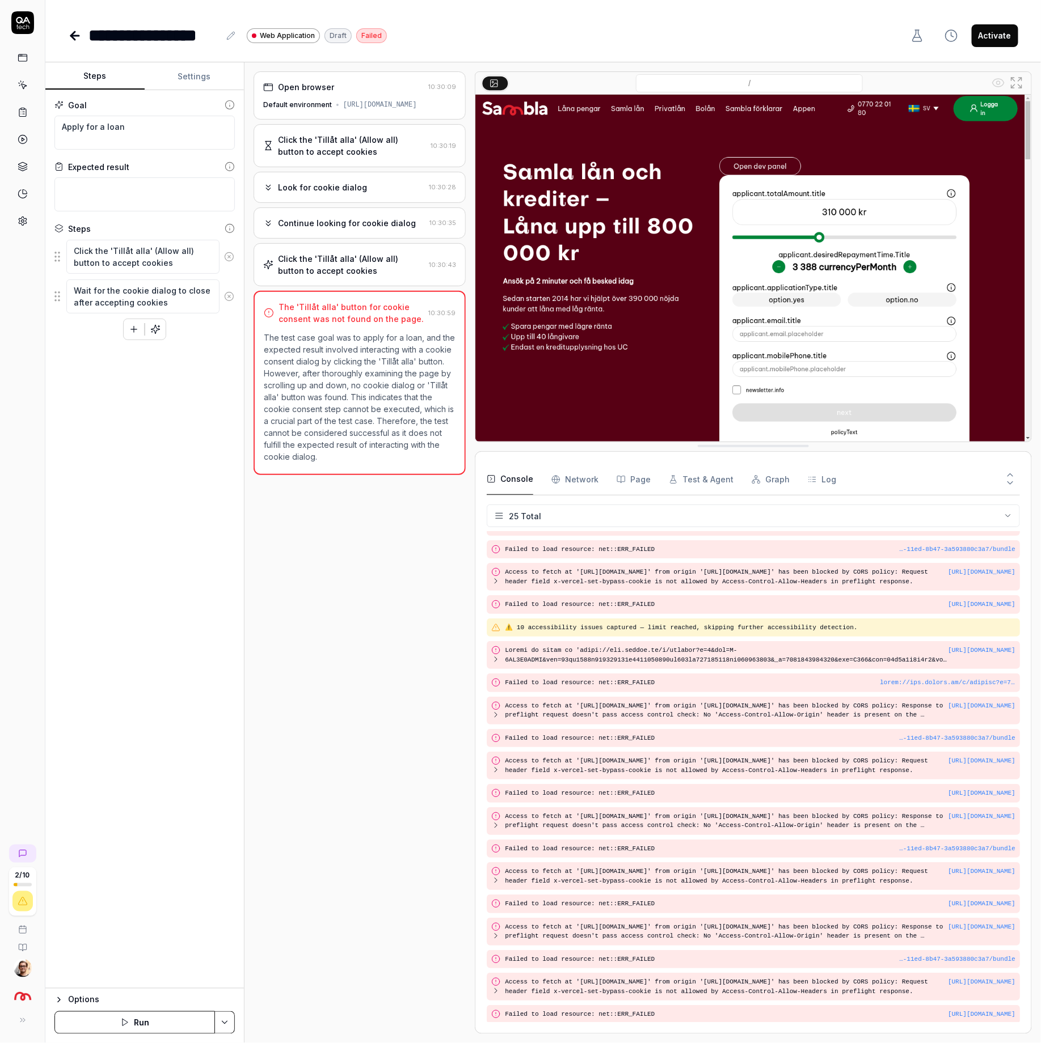
scroll to position [191, 0]
click at [233, 295] on circle at bounding box center [229, 297] width 9 height 9
click at [229, 259] on icon at bounding box center [229, 257] width 10 height 10
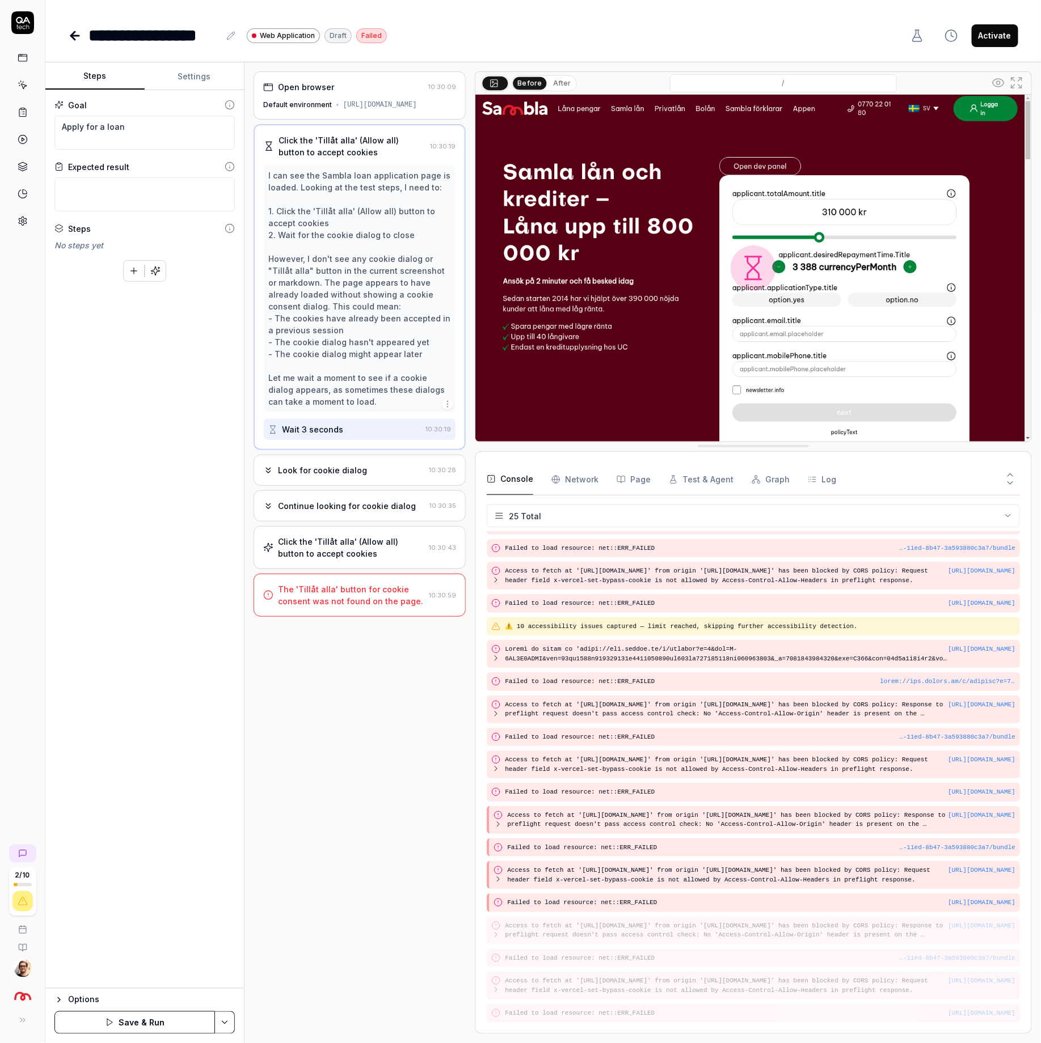
click at [162, 273] on button "button" at bounding box center [155, 271] width 20 height 20
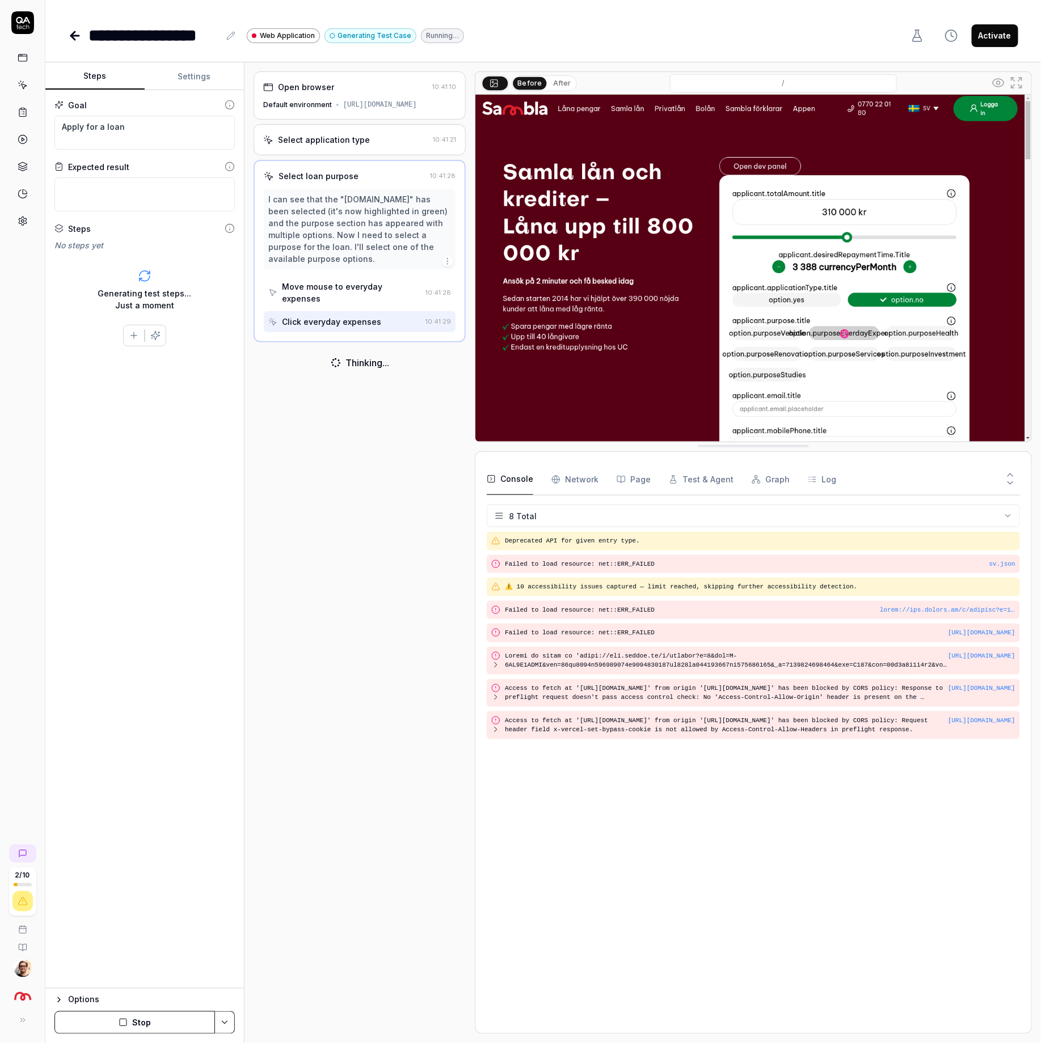
click at [412, 543] on div "Open browser 10:41:10 Default environment https://www.vault.staging.sambla.se/ …" at bounding box center [359, 552] width 212 height 963
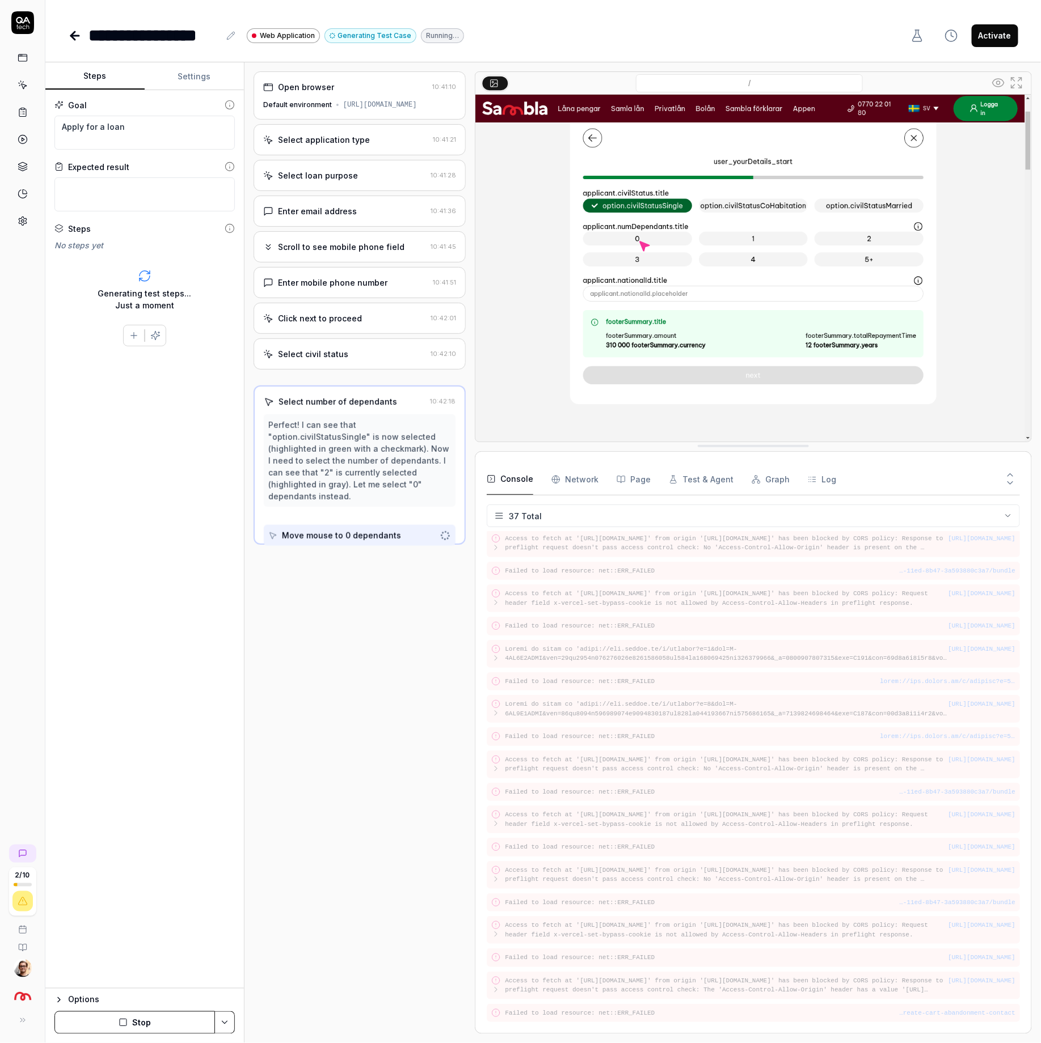
scroll to position [476, 0]
